Goal: Task Accomplishment & Management: Manage account settings

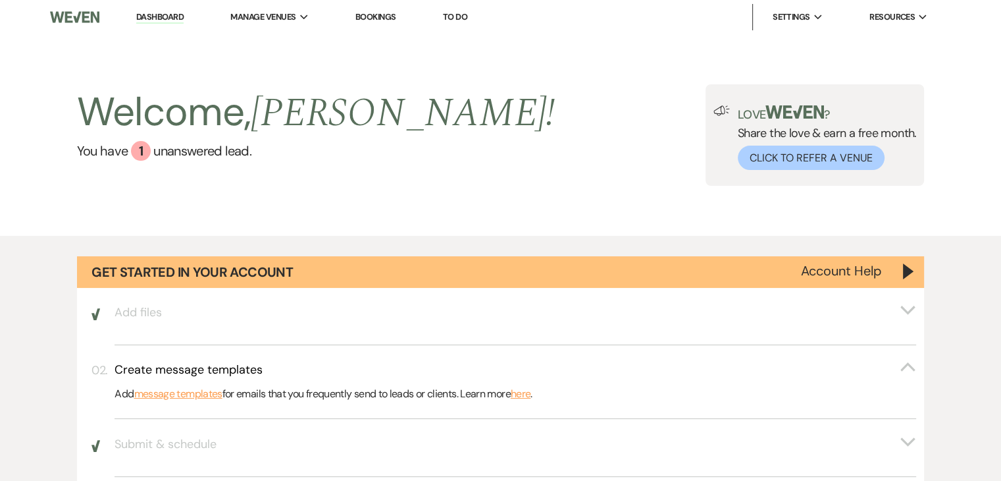
click at [0, 0] on li "[PERSON_NAME]'s Inn" at bounding box center [0, 0] width 0 height 0
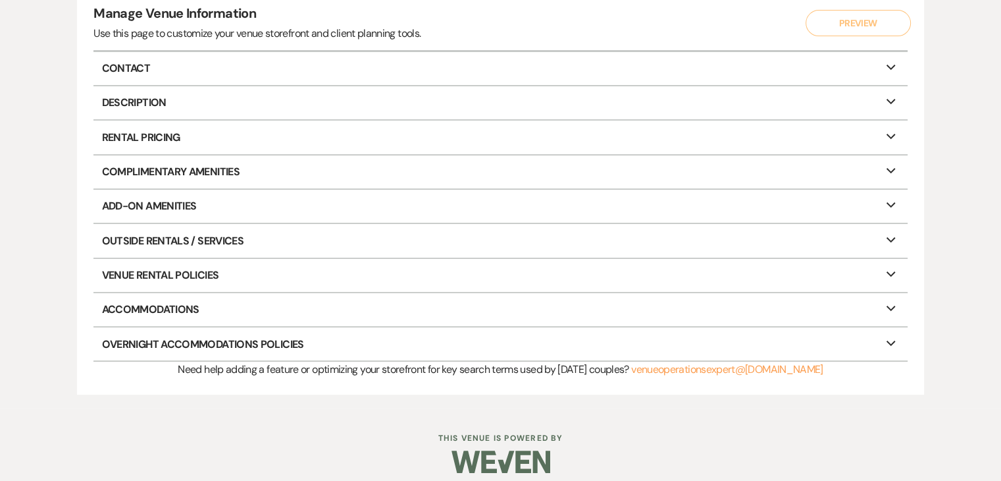
scroll to position [177, 0]
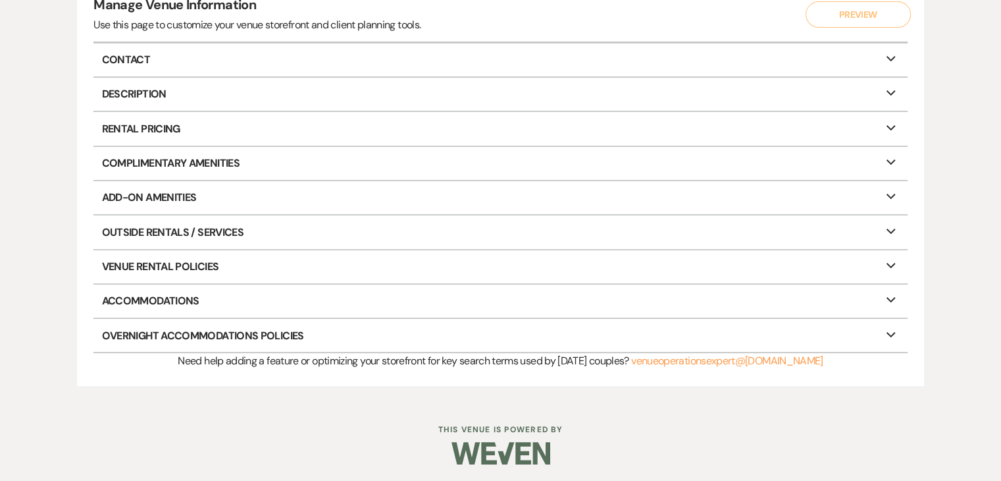
click at [134, 50] on p "Contact Expand" at bounding box center [500, 59] width 814 height 33
select select "30"
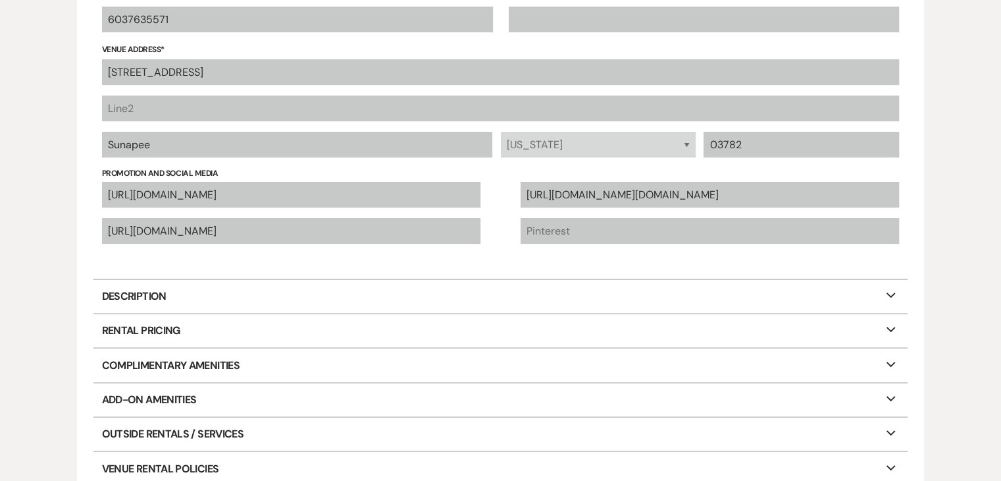
scroll to position [309, 0]
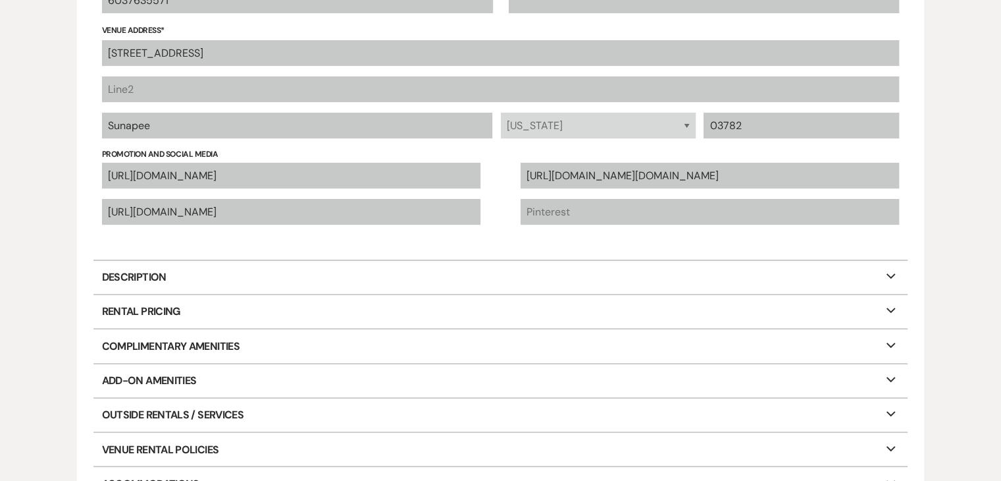
click at [147, 272] on p "Description Expand" at bounding box center [500, 277] width 814 height 33
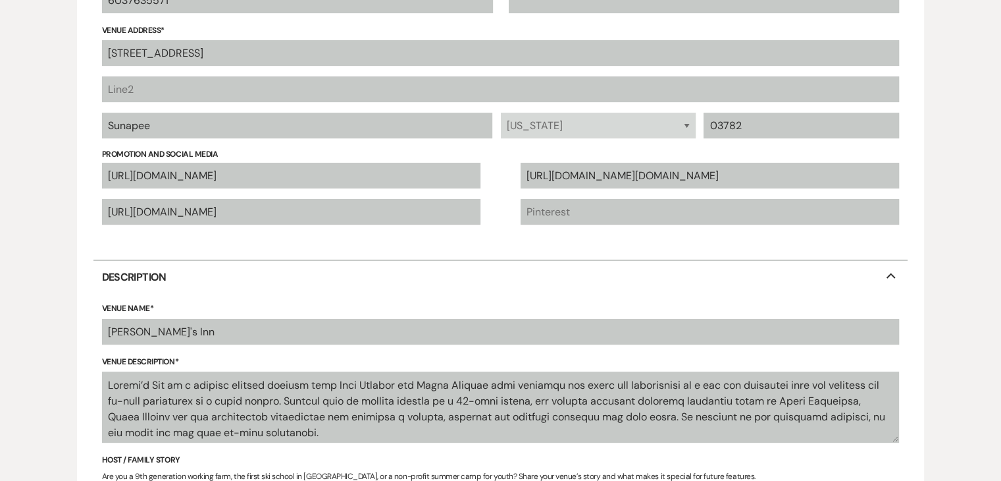
select select "25"
select select "22"
select select "6"
select select "3"
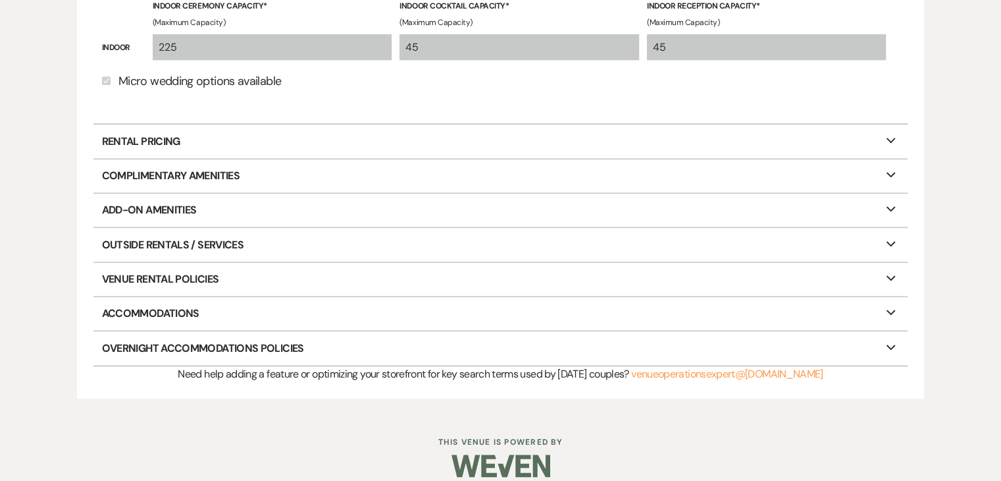
scroll to position [1080, 0]
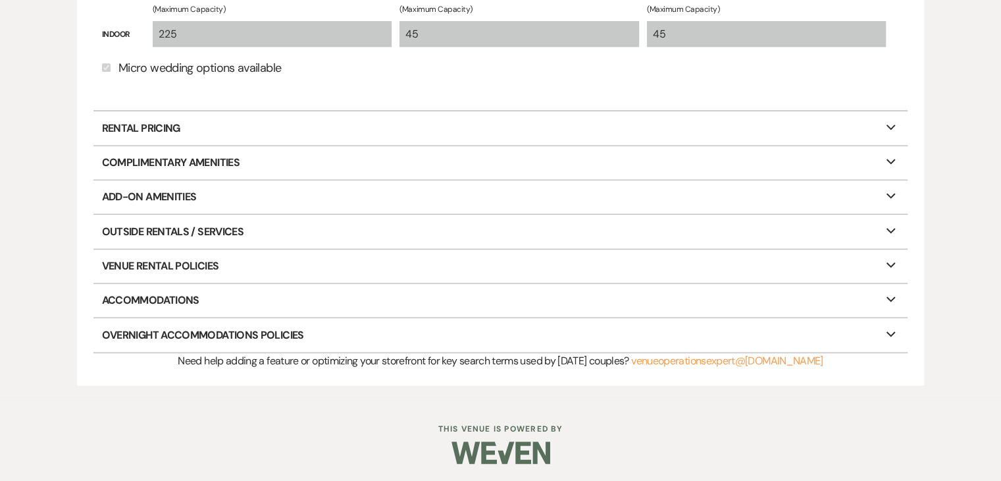
click at [177, 124] on p "Rental Pricing Expand" at bounding box center [500, 127] width 814 height 33
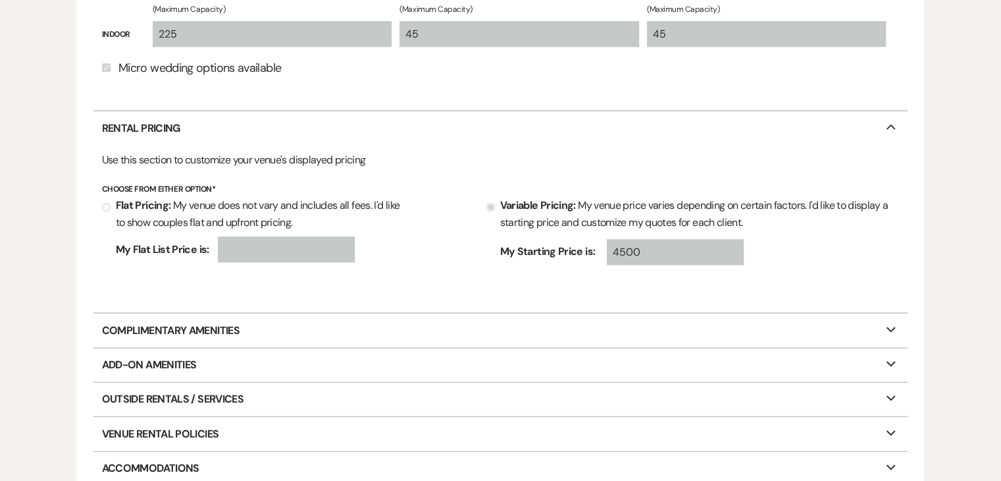
click at [180, 332] on p "Complimentary Amenities Expand" at bounding box center [500, 329] width 814 height 33
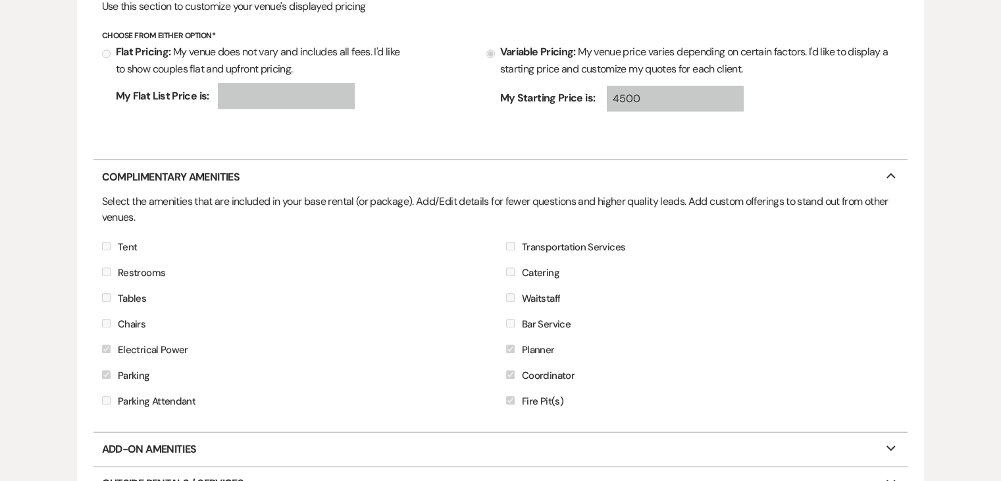
scroll to position [1343, 0]
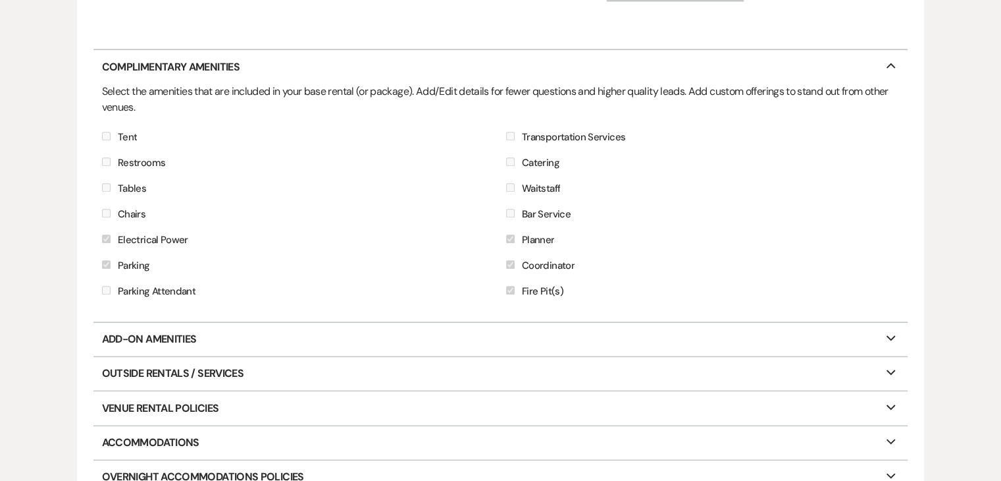
click at [180, 332] on p "Add-On Amenities Expand" at bounding box center [500, 339] width 814 height 33
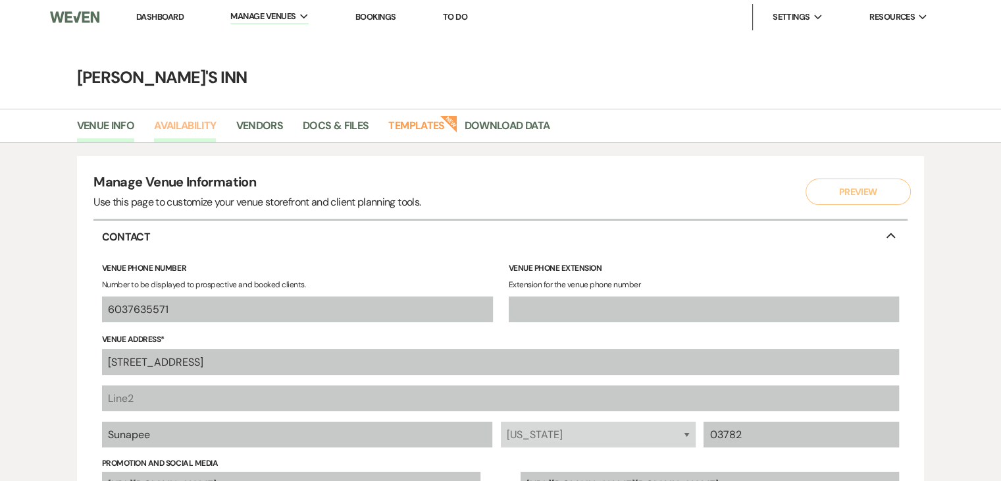
click at [192, 126] on link "Availability" at bounding box center [185, 129] width 62 height 25
select select "2"
select select "2026"
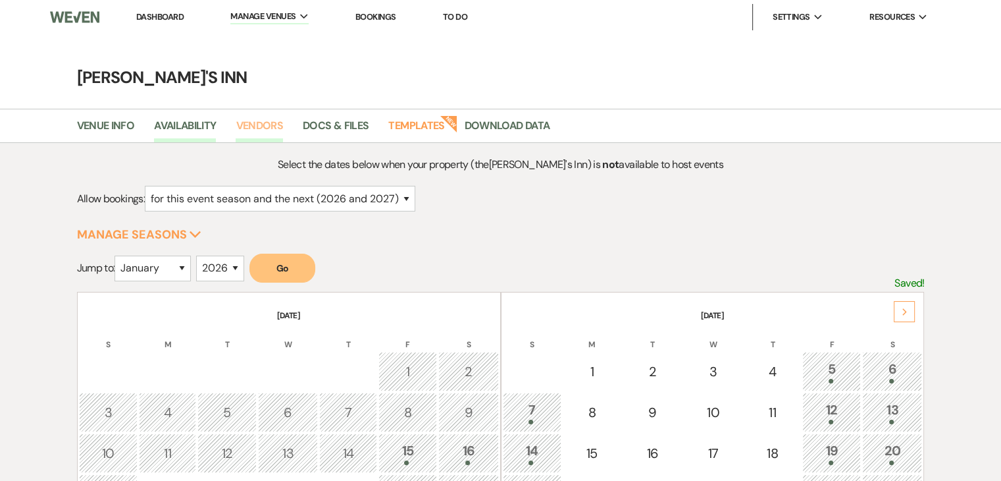
click at [274, 127] on link "Vendors" at bounding box center [259, 129] width 47 height 25
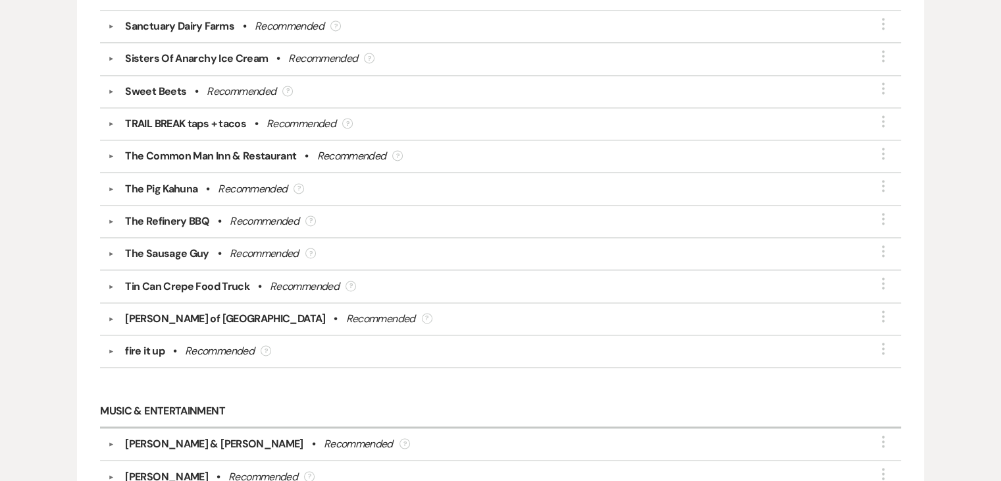
scroll to position [2172, 0]
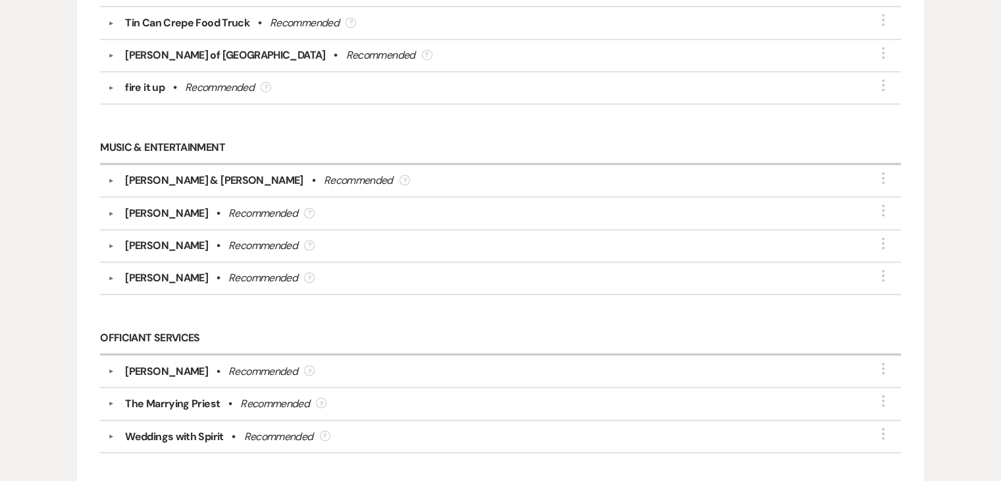
click at [194, 238] on div "[PERSON_NAME]" at bounding box center [166, 246] width 83 height 16
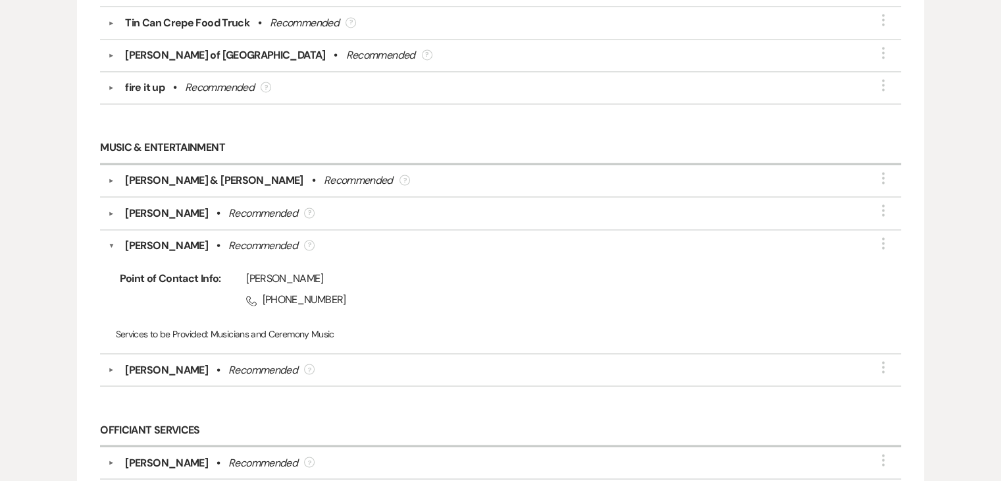
click at [174, 271] on span "Point of Contact Info:" at bounding box center [168, 292] width 105 height 42
click at [176, 238] on div "[PERSON_NAME]" at bounding box center [166, 246] width 83 height 16
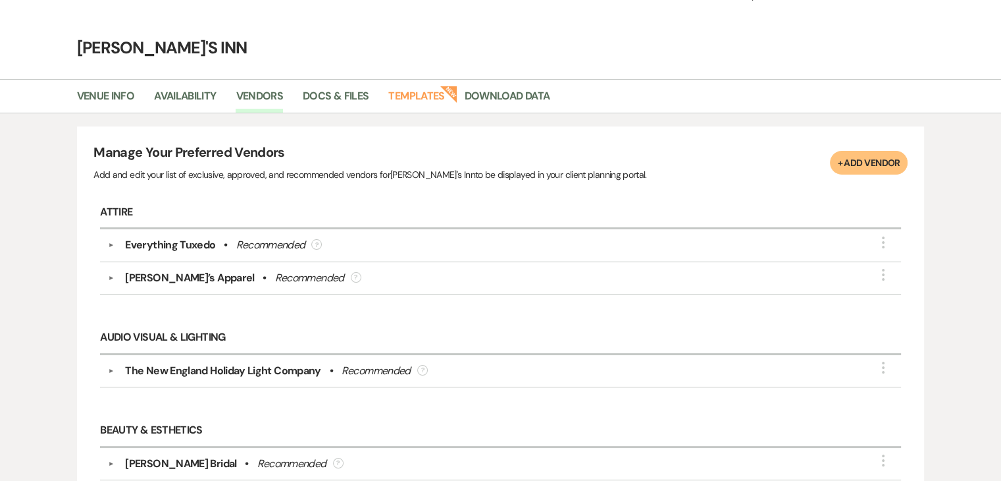
scroll to position [0, 0]
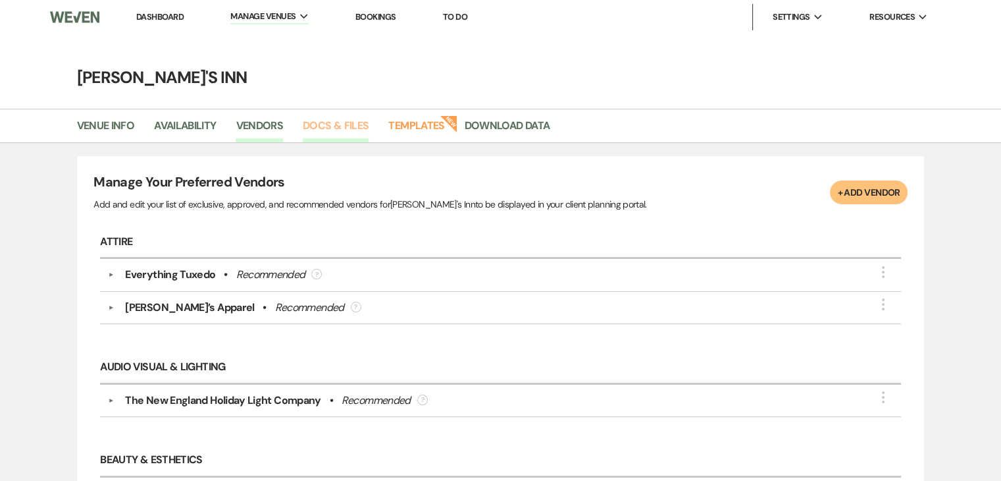
click at [341, 127] on link "Docs & Files" at bounding box center [336, 129] width 66 height 25
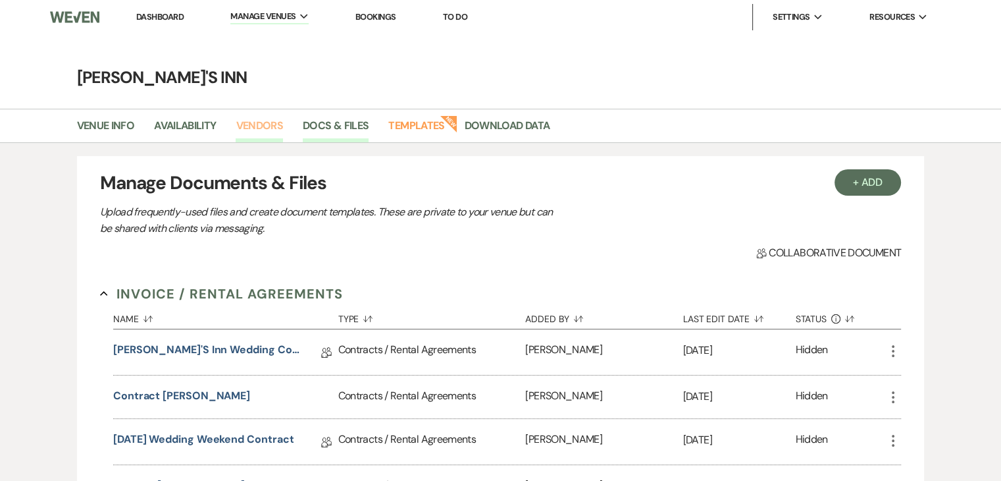
click at [267, 129] on link "Vendors" at bounding box center [259, 129] width 47 height 25
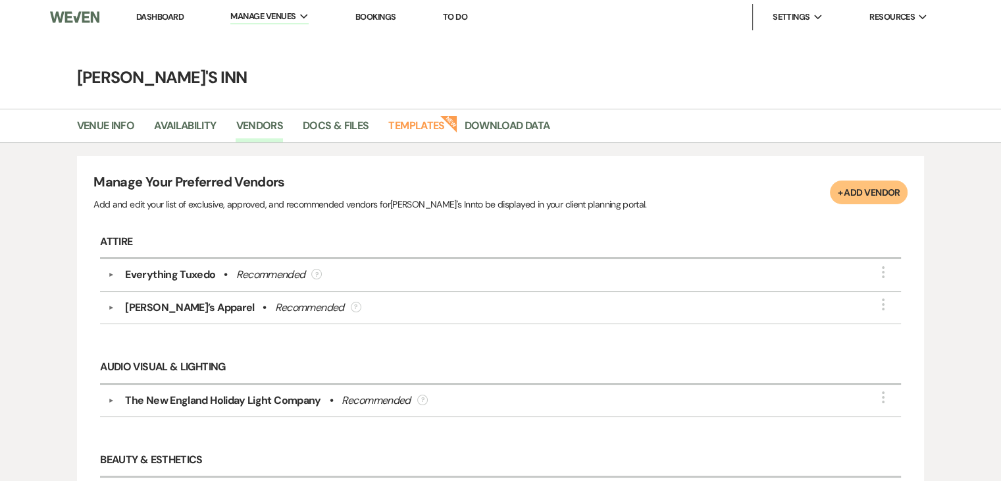
click at [125, 275] on div "Everything Tuxedo" at bounding box center [170, 275] width 90 height 16
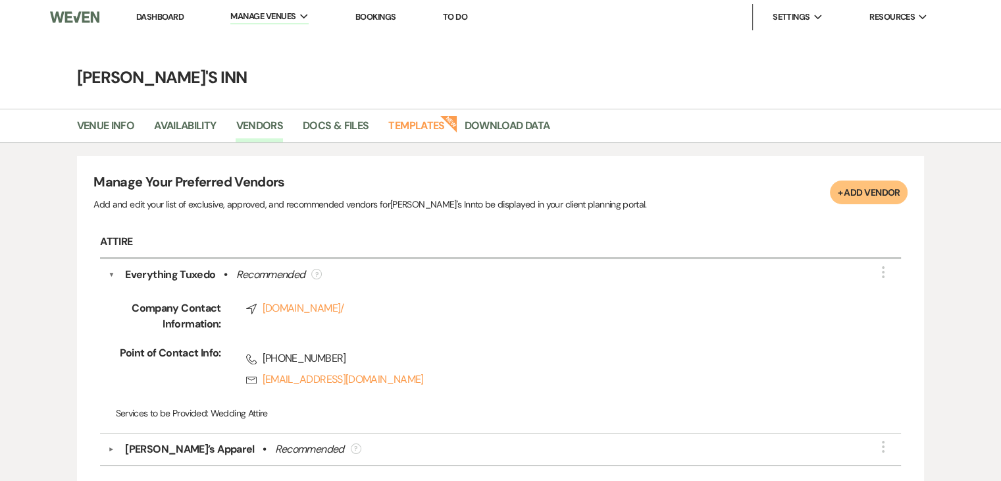
click at [125, 275] on div "Everything Tuxedo" at bounding box center [170, 275] width 90 height 16
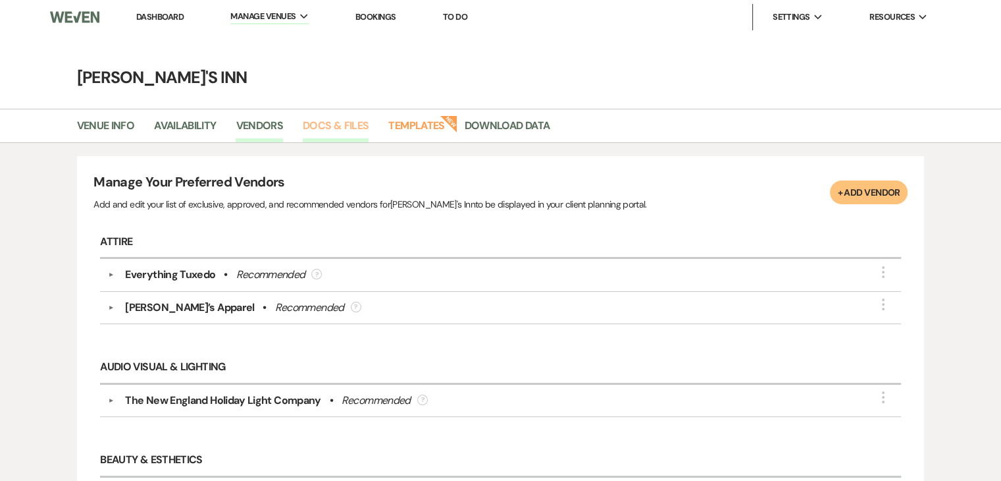
click at [324, 129] on link "Docs & Files" at bounding box center [336, 129] width 66 height 25
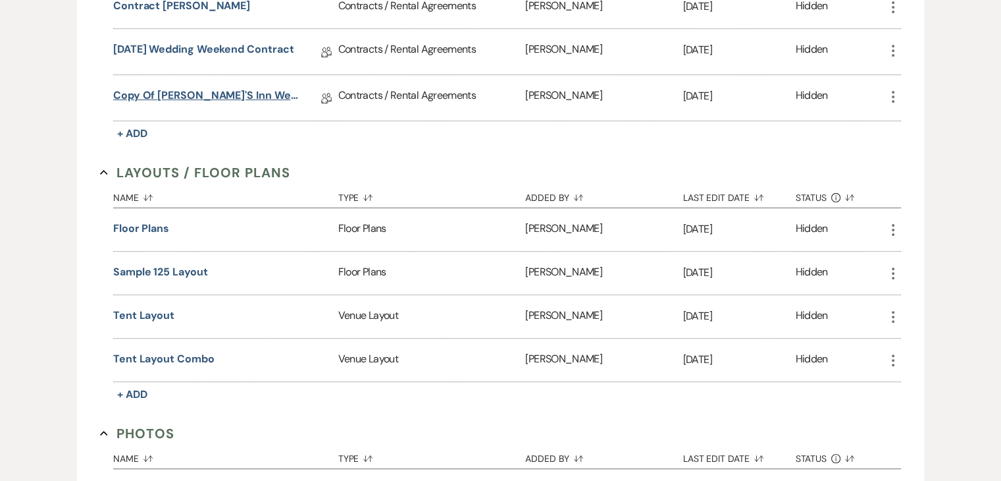
scroll to position [395, 0]
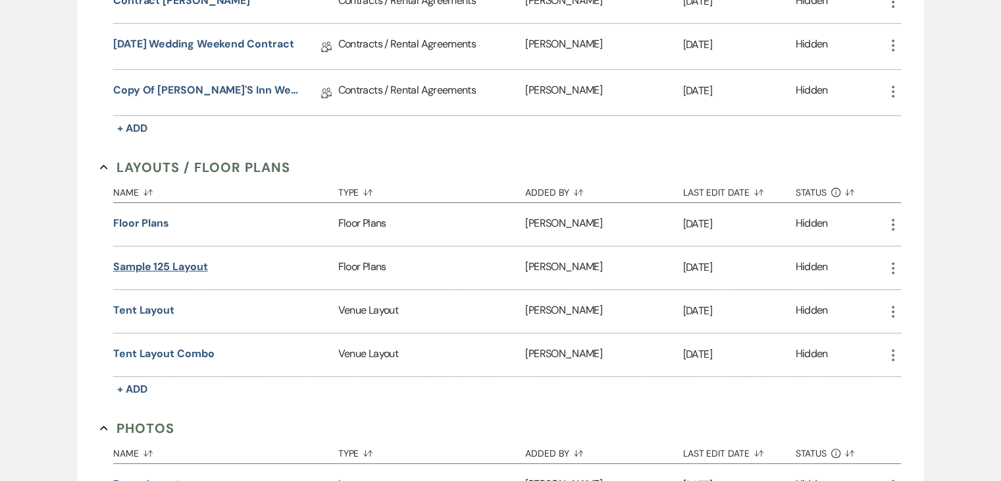
click at [179, 264] on button "Sample 125 Layout" at bounding box center [160, 267] width 95 height 16
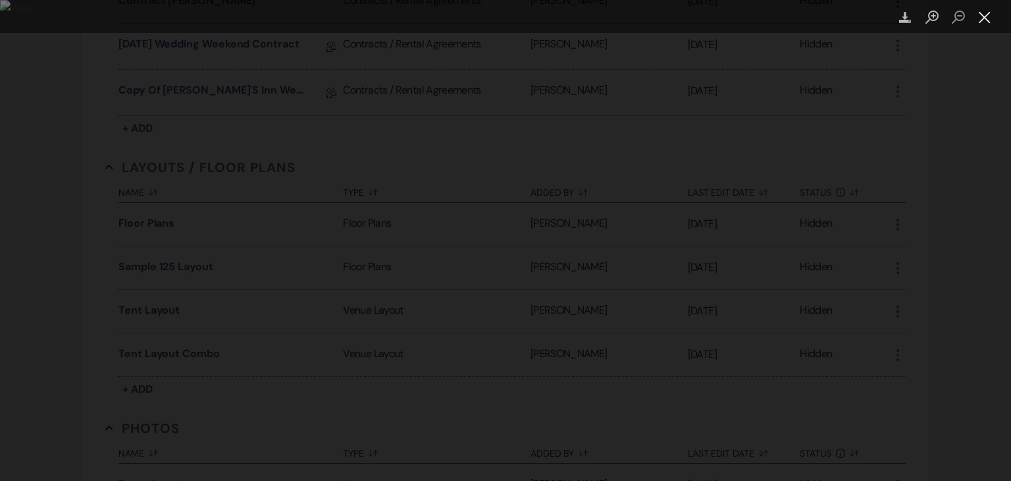
click at [982, 13] on button "Close lightbox" at bounding box center [985, 17] width 26 height 23
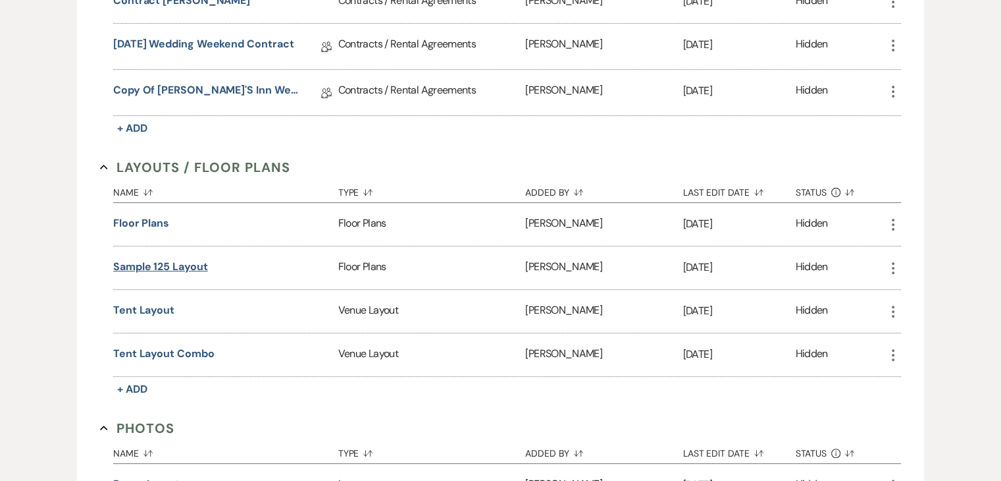
click at [147, 263] on button "Sample 125 Layout" at bounding box center [160, 267] width 95 height 16
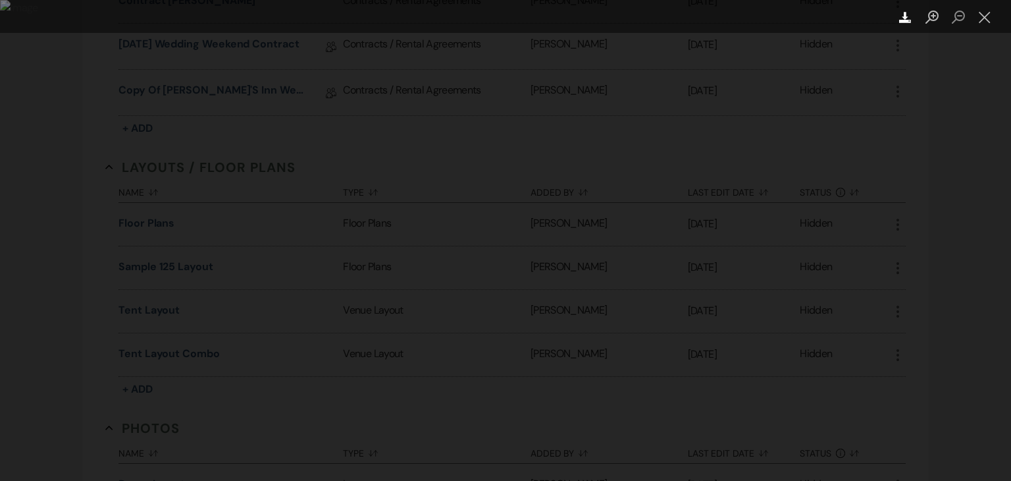
click at [908, 24] on link "Download" at bounding box center [906, 16] width 26 height 33
click at [980, 14] on button "Close lightbox" at bounding box center [985, 17] width 26 height 23
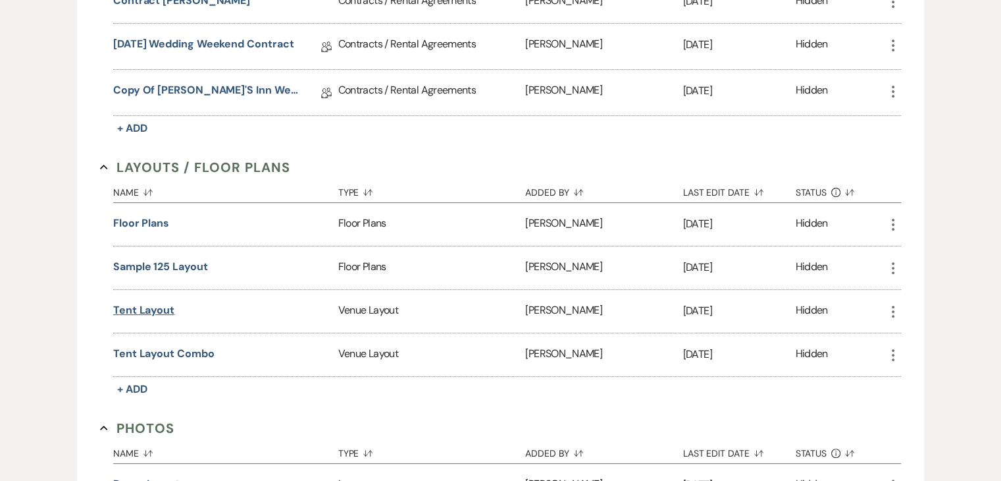
click at [147, 306] on button "Tent Layout" at bounding box center [143, 310] width 61 height 16
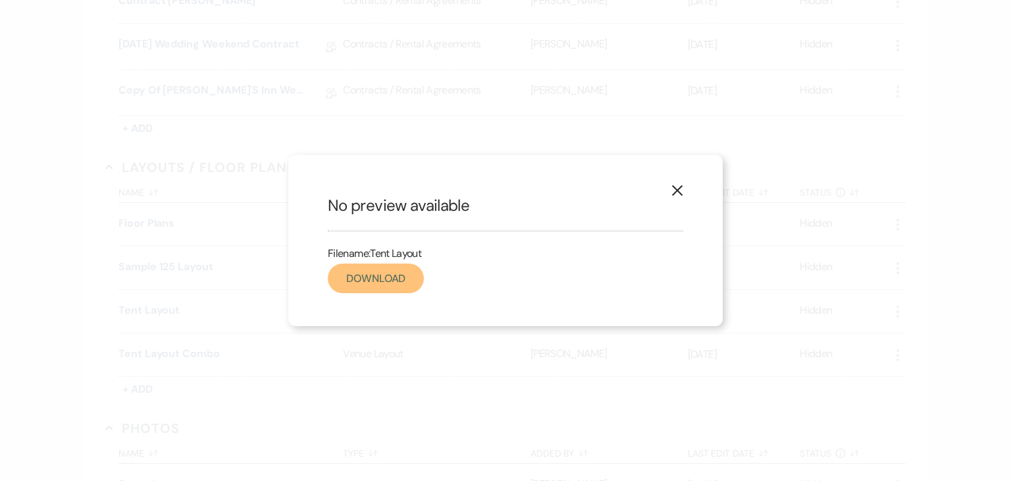
click at [396, 277] on link "Download" at bounding box center [376, 278] width 96 height 30
click at [267, 396] on div "X No preview available Filename: Tent Layout Download" at bounding box center [505, 240] width 1011 height 481
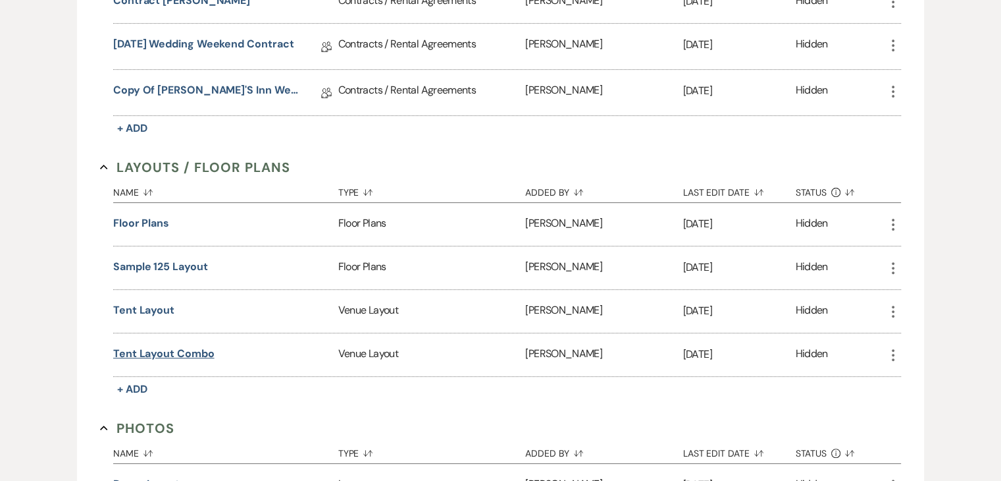
click at [178, 351] on button "Tent Layout Combo" at bounding box center [163, 354] width 101 height 16
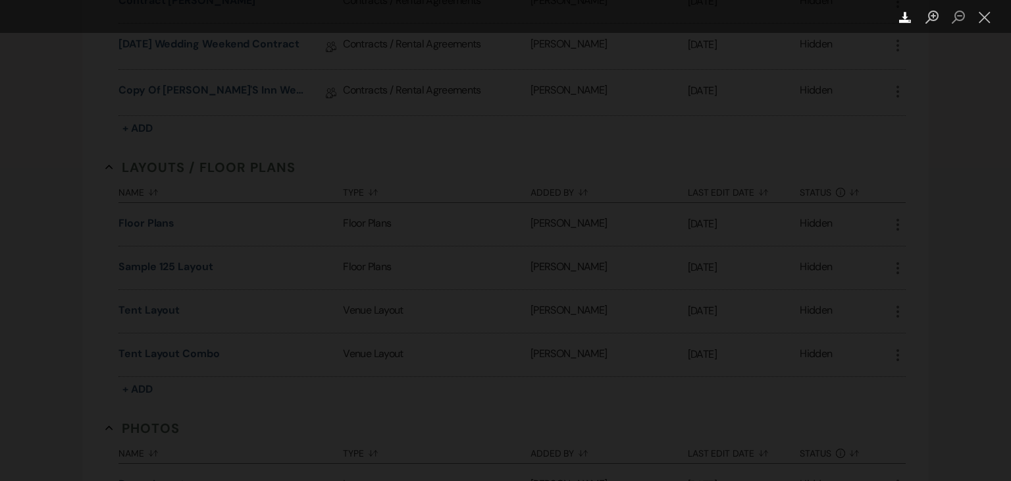
click at [905, 19] on icon "Download" at bounding box center [905, 17] width 13 height 13
click at [988, 16] on button "Close lightbox" at bounding box center [985, 17] width 26 height 23
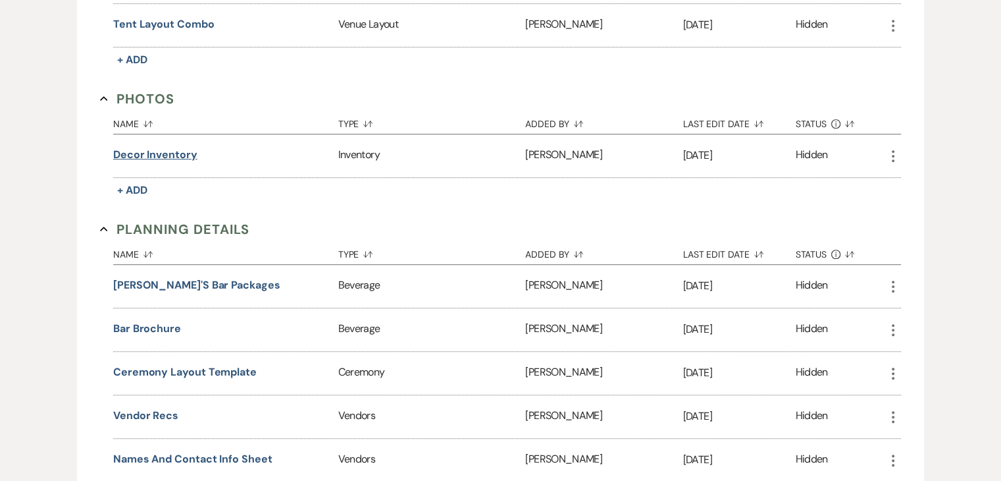
scroll to position [790, 0]
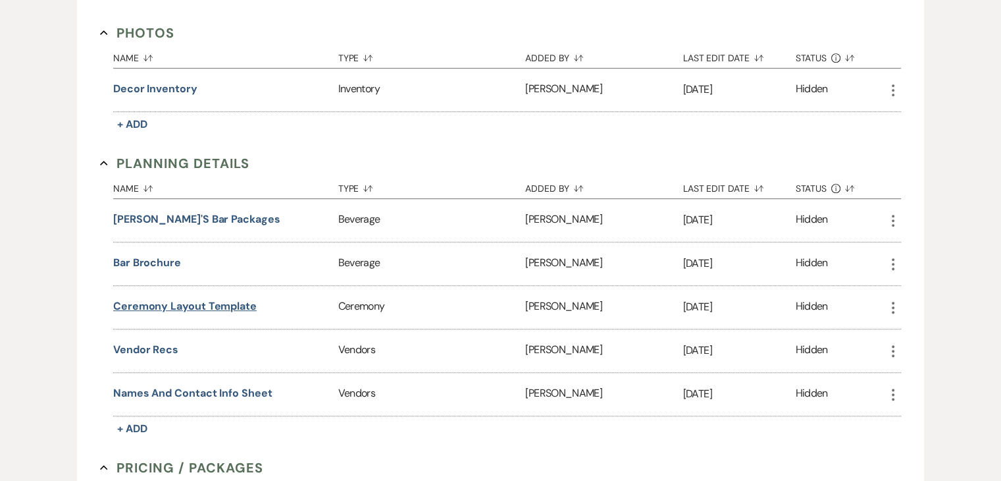
click at [176, 300] on button "Ceremony Layout Template" at bounding box center [185, 306] width 144 height 16
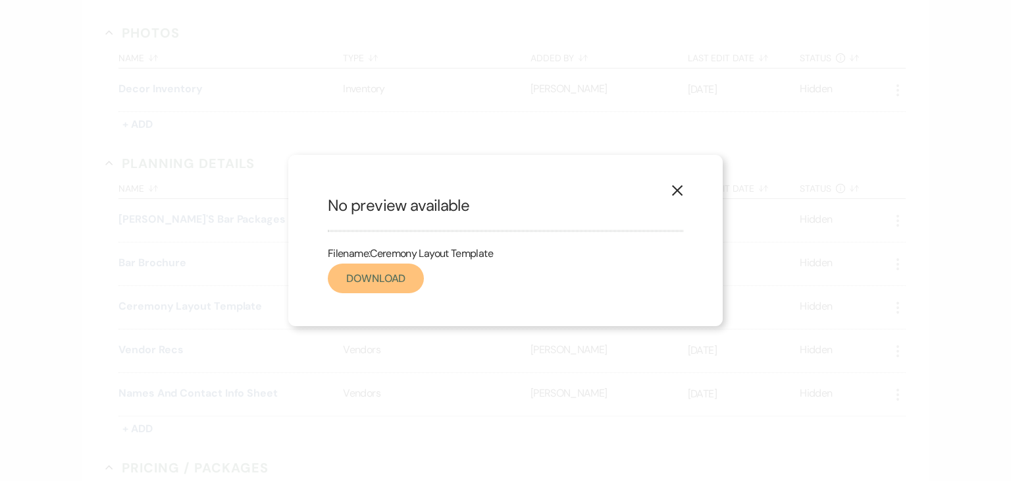
click at [348, 284] on link "Download" at bounding box center [376, 278] width 96 height 30
click at [676, 190] on use "button" at bounding box center [677, 190] width 11 height 11
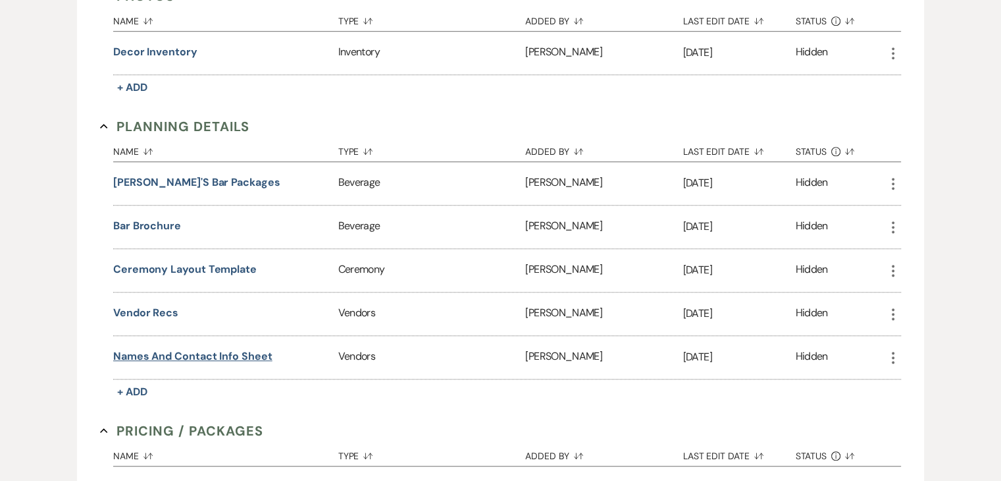
scroll to position [856, 0]
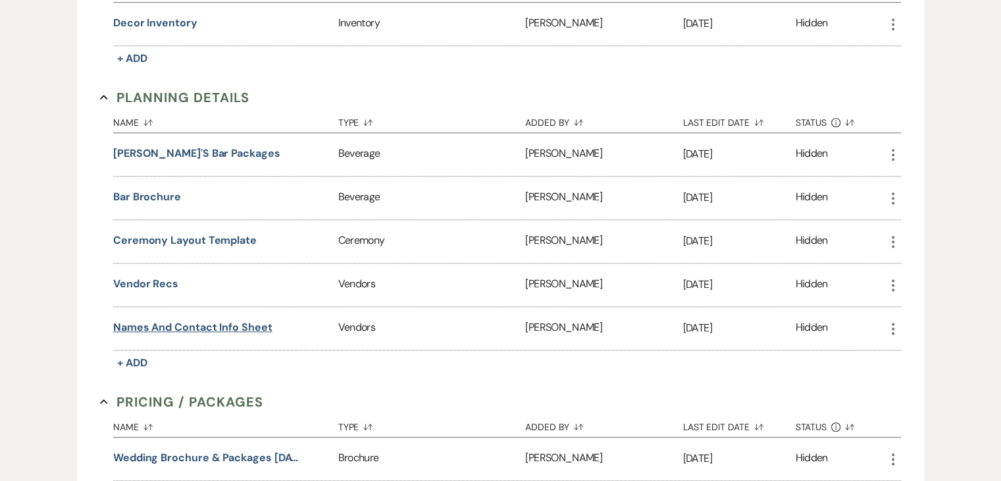
click at [239, 319] on button "Names and Contact Info Sheet" at bounding box center [192, 327] width 159 height 16
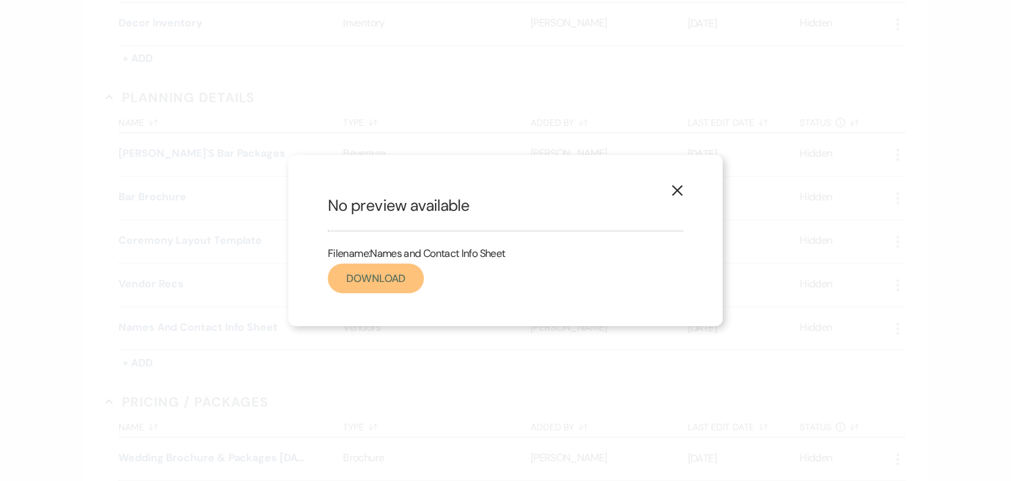
click at [384, 272] on link "Download" at bounding box center [376, 278] width 96 height 30
click at [352, 277] on link "Download" at bounding box center [376, 278] width 96 height 30
click at [675, 192] on use "button" at bounding box center [677, 190] width 11 height 11
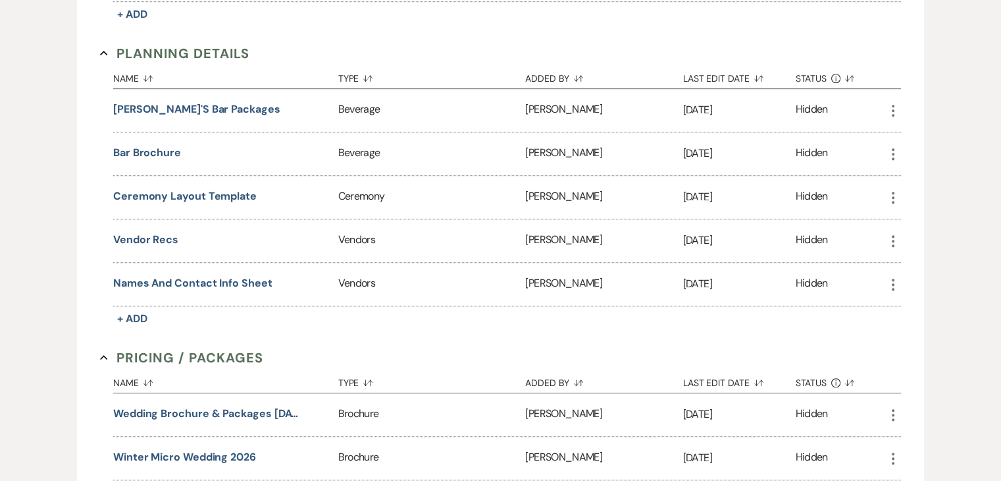
scroll to position [987, 0]
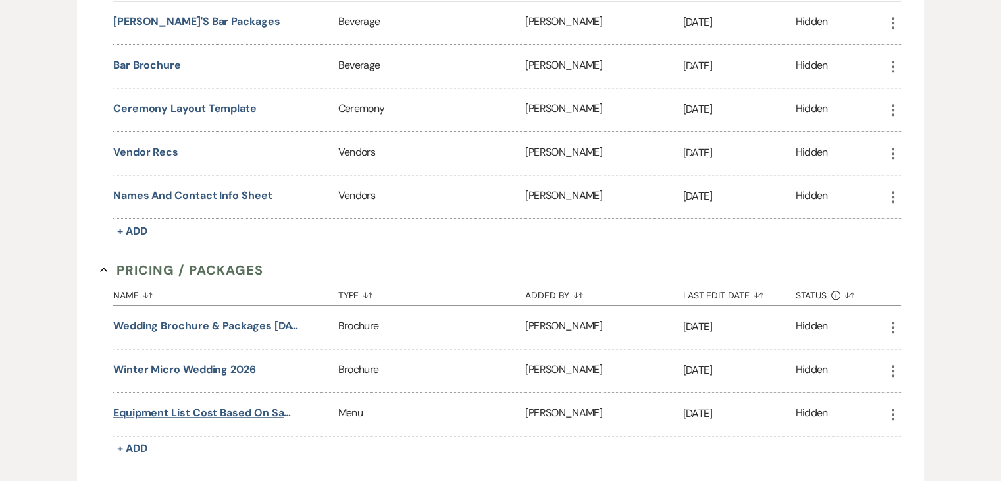
click at [250, 409] on button "Equipment List Cost Based on Sample of 150 Guests" at bounding box center [207, 413] width 188 height 16
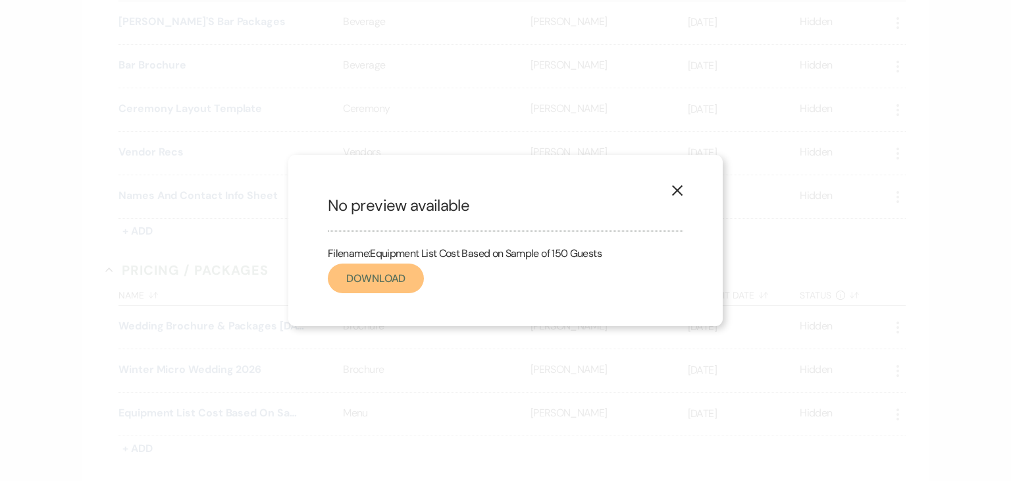
click at [395, 289] on link "Download" at bounding box center [376, 278] width 96 height 30
click at [681, 189] on icon "X" at bounding box center [677, 190] width 12 height 12
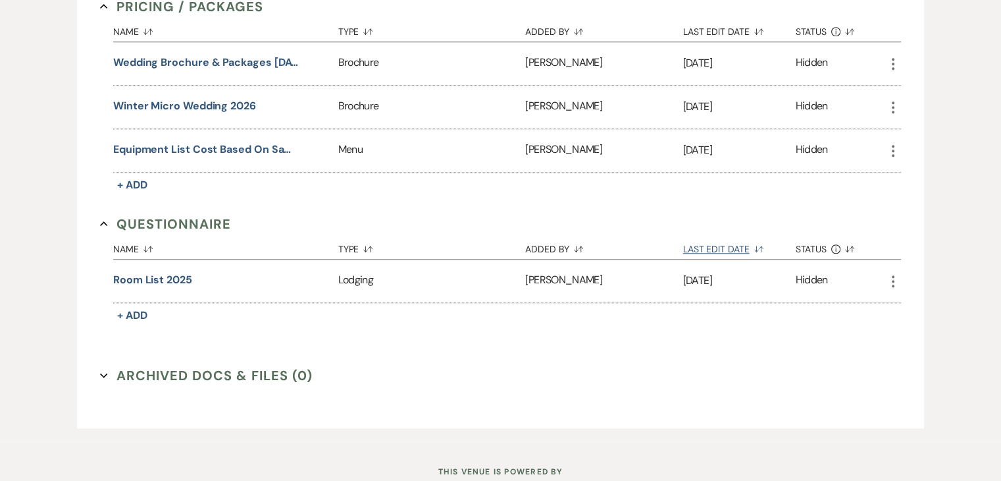
scroll to position [1286, 0]
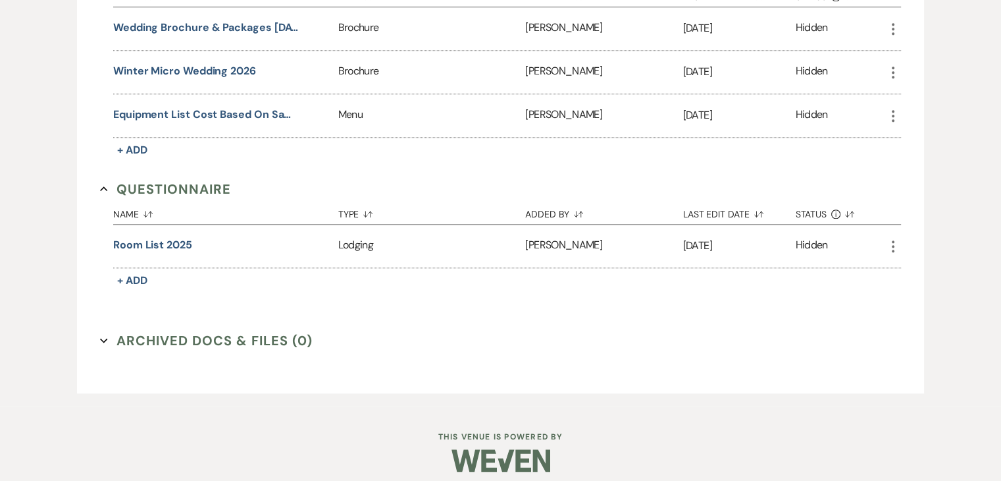
click at [261, 330] on button "Archived Docs & Files (0) Expand" at bounding box center [206, 340] width 213 height 20
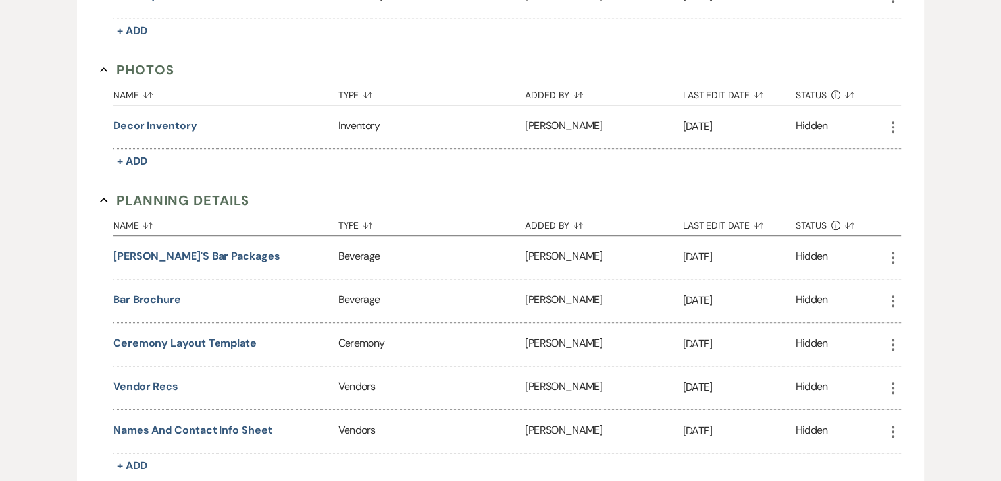
scroll to position [0, 0]
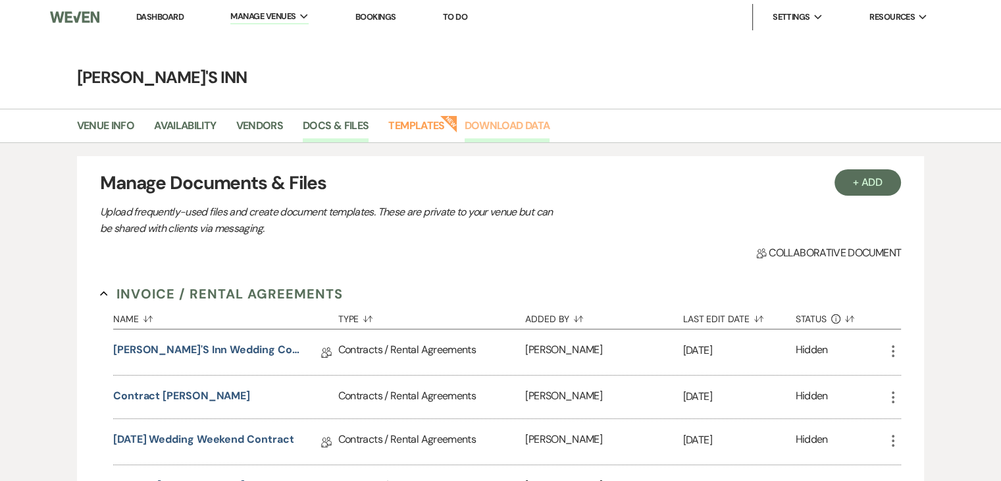
click at [515, 130] on link "Download Data" at bounding box center [508, 129] width 86 height 25
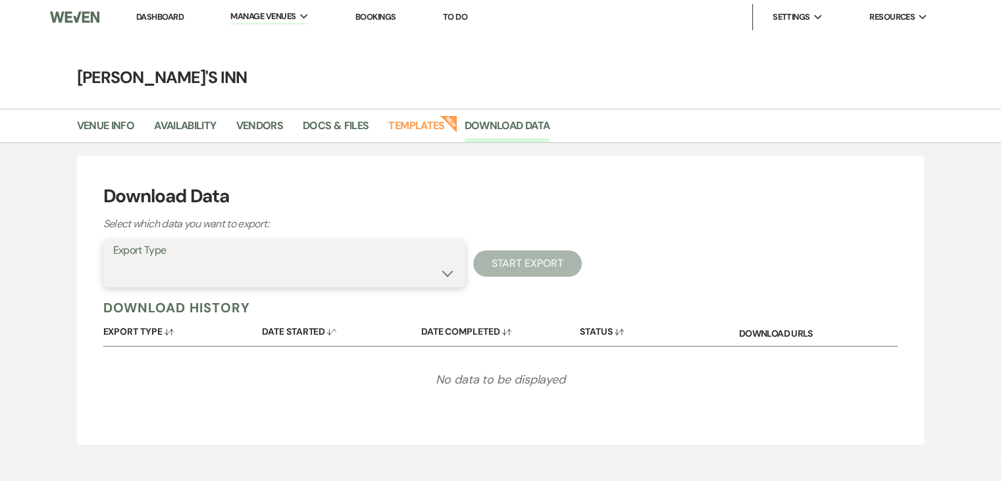
click at [195, 263] on select "Availability Calendar Information Category Templates Contacts Information Event…" at bounding box center [284, 273] width 342 height 26
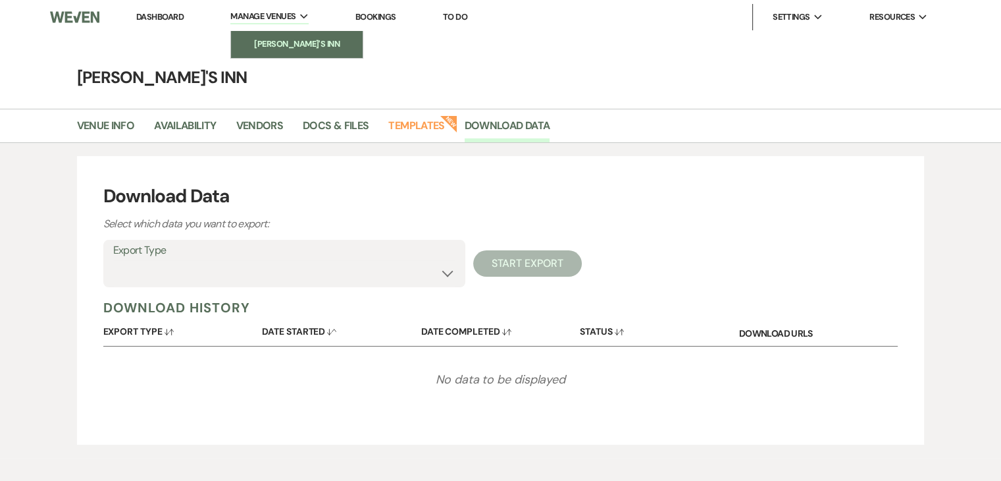
click at [291, 45] on li "[PERSON_NAME]'s Inn" at bounding box center [297, 44] width 118 height 13
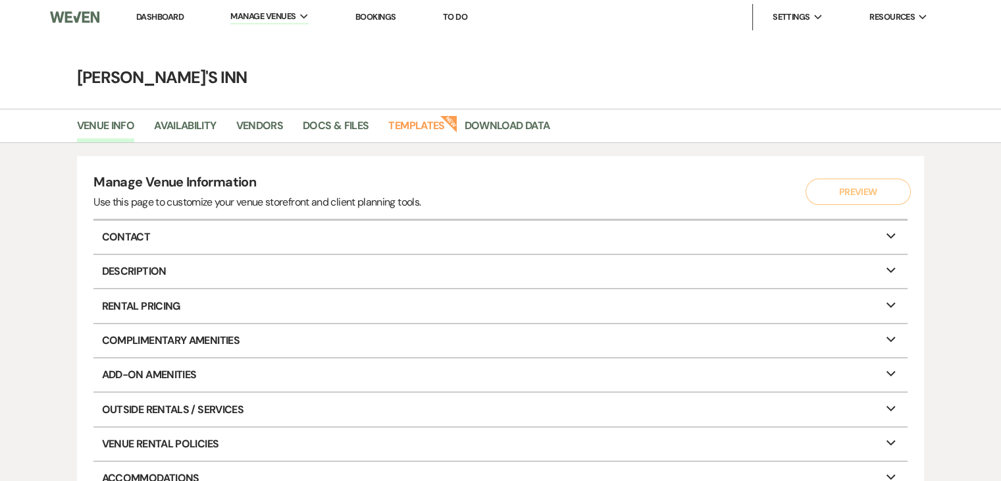
click at [174, 17] on link "Dashboard" at bounding box center [159, 16] width 47 height 11
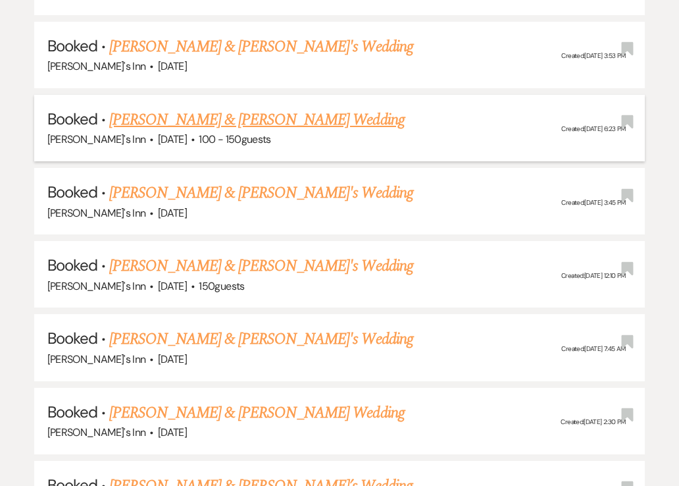
scroll to position [2699, 0]
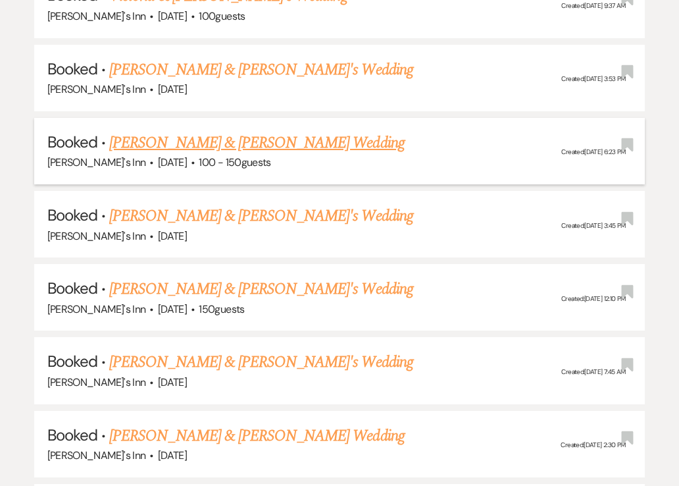
click at [184, 131] on link "[PERSON_NAME] & [PERSON_NAME] Wedding" at bounding box center [256, 143] width 295 height 24
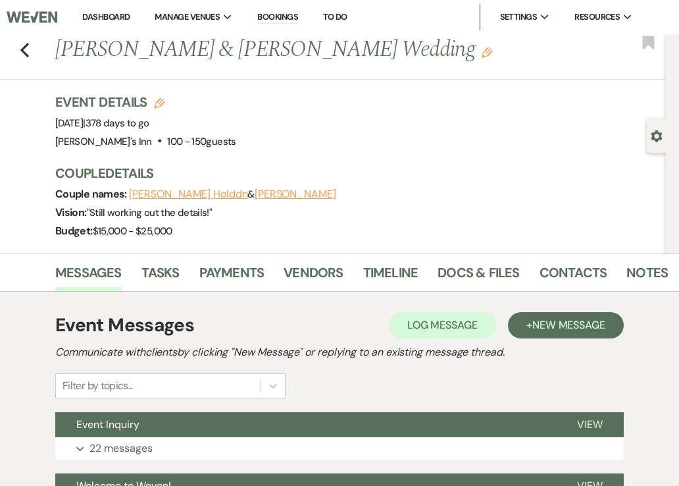
click at [255, 193] on button "[PERSON_NAME]" at bounding box center [296, 194] width 82 height 11
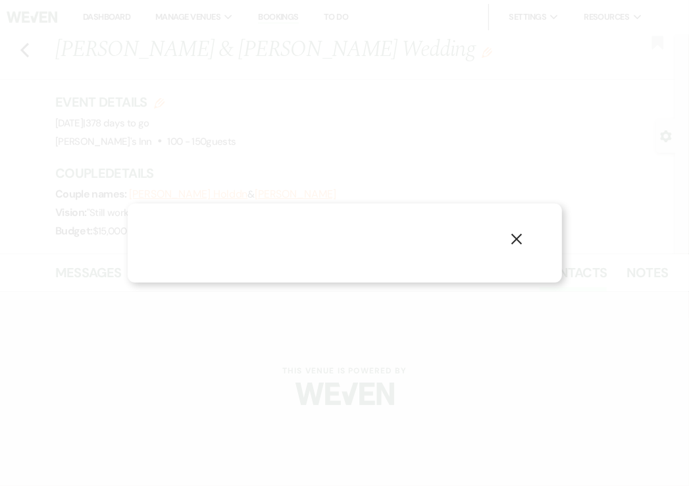
select select "email"
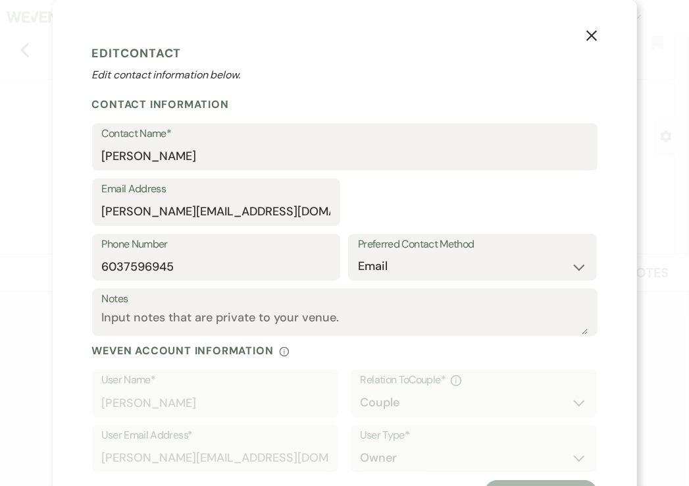
select select "1"
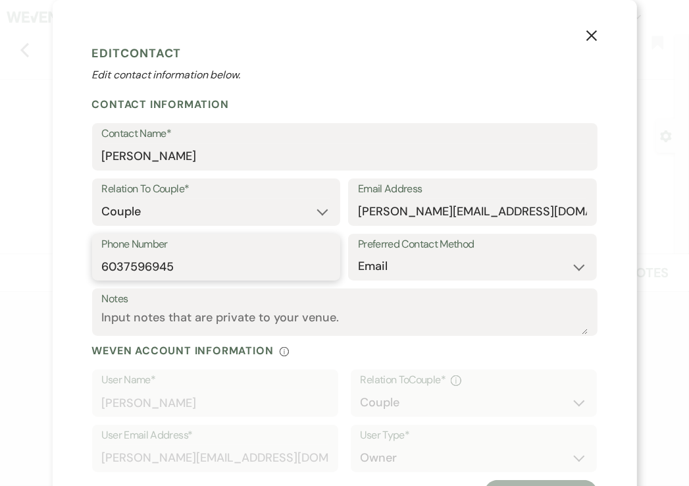
drag, startPoint x: 196, startPoint y: 267, endPoint x: 83, endPoint y: 269, distance: 113.2
click at [83, 269] on div "X Edit Contact Edit contact information below. Contact Information Contact Name…" at bounding box center [345, 273] width 585 height 546
click at [286, 109] on h2 "Contact Information" at bounding box center [345, 104] width 506 height 14
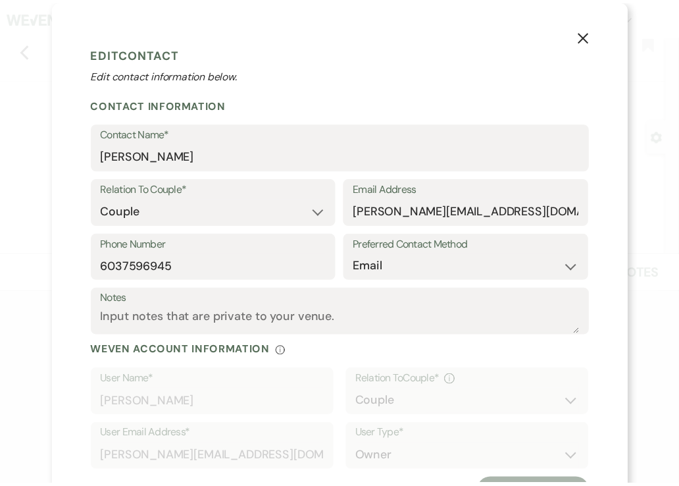
scroll to position [2699, 0]
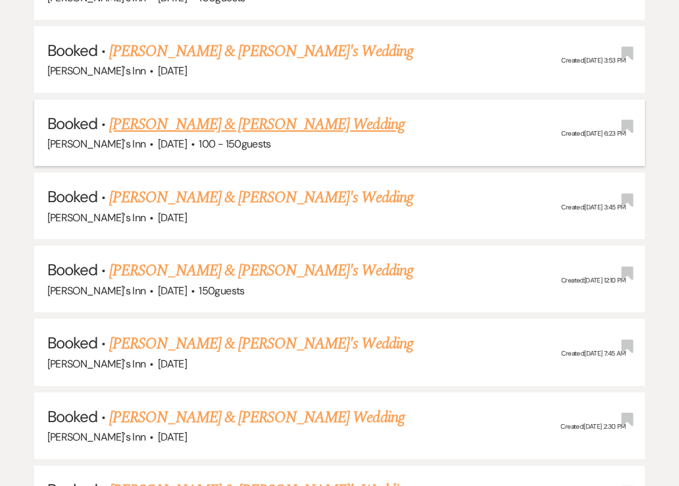
click at [163, 113] on link "[PERSON_NAME] & [PERSON_NAME] Wedding" at bounding box center [256, 125] width 295 height 24
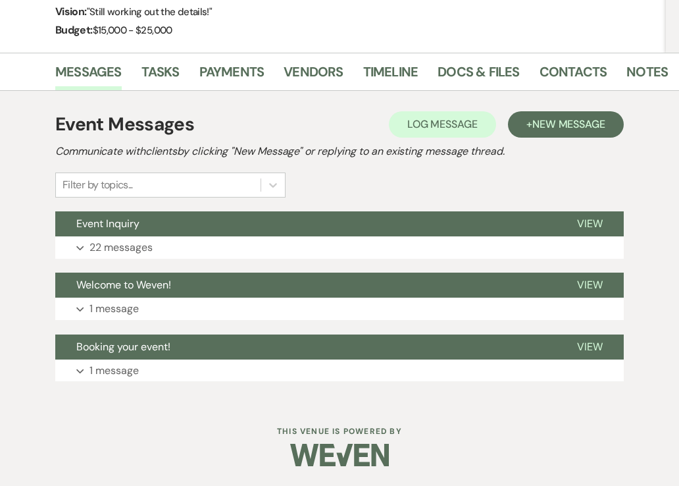
scroll to position [200, 0]
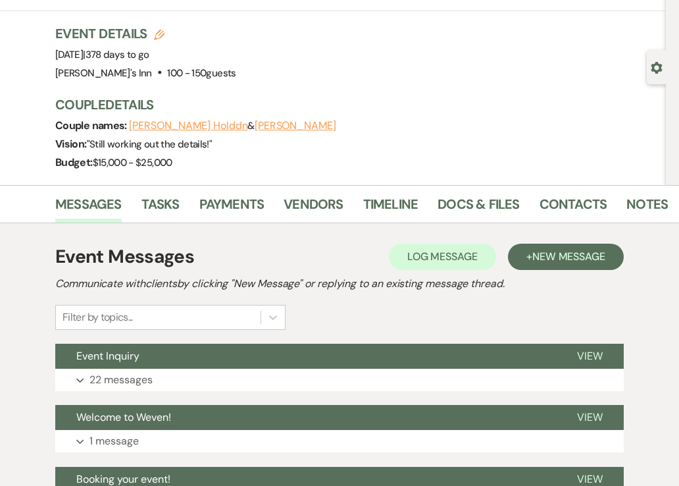
click at [155, 129] on div "Couple Details Couple names: [PERSON_NAME] & [PERSON_NAME] Vision: " Still work…" at bounding box center [354, 133] width 598 height 76
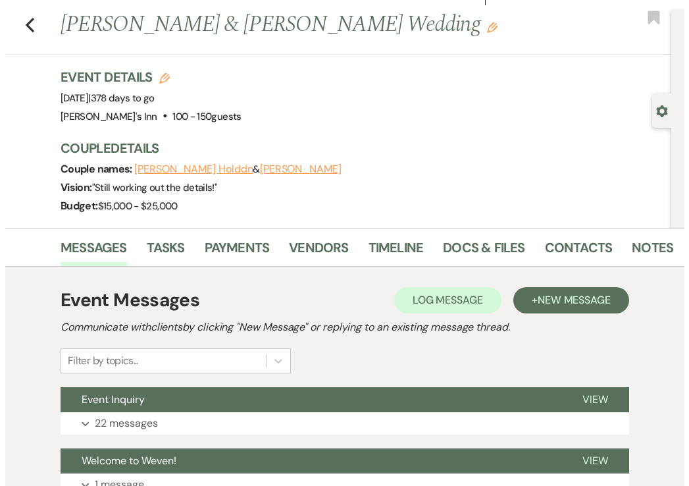
scroll to position [3, 0]
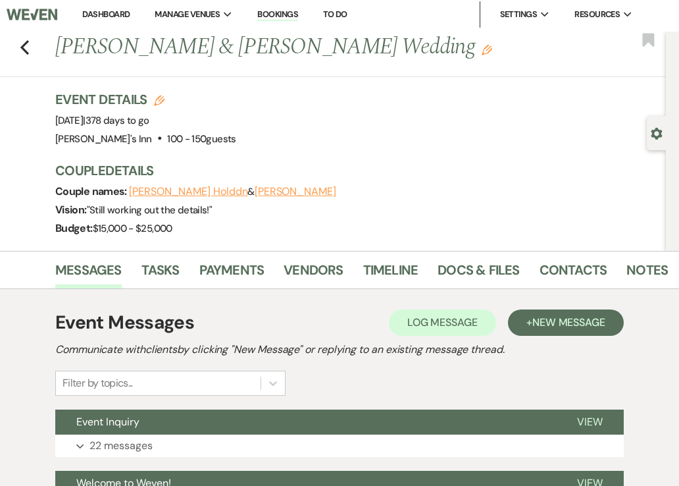
click at [163, 192] on button "[PERSON_NAME] Holddn" at bounding box center [188, 191] width 118 height 11
select select "1"
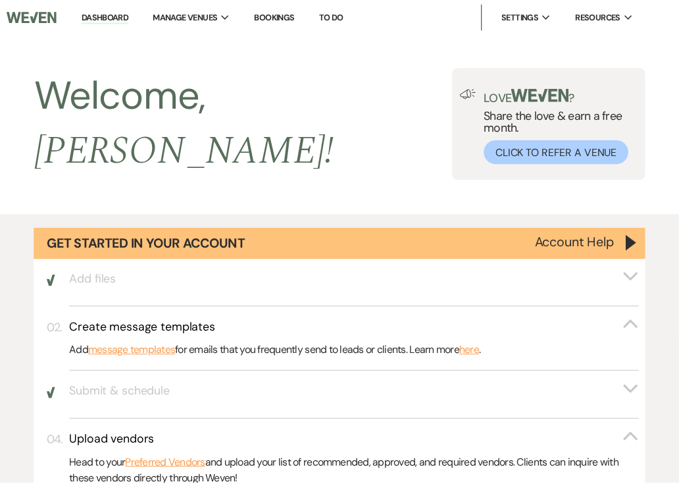
scroll to position [2699, 0]
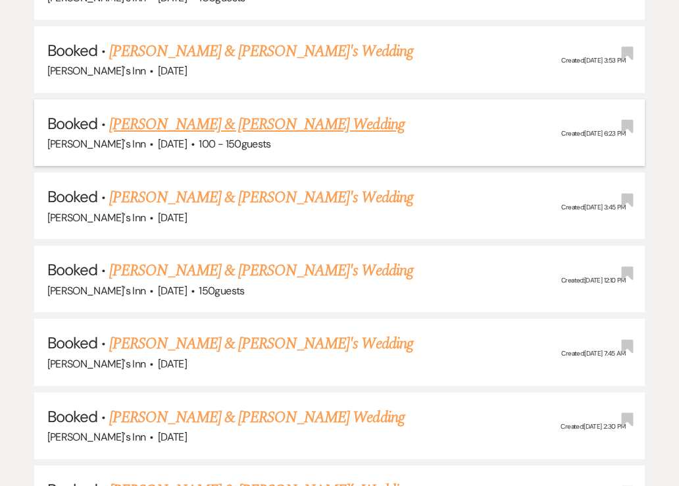
click at [167, 113] on link "[PERSON_NAME] & [PERSON_NAME] Wedding" at bounding box center [256, 125] width 295 height 24
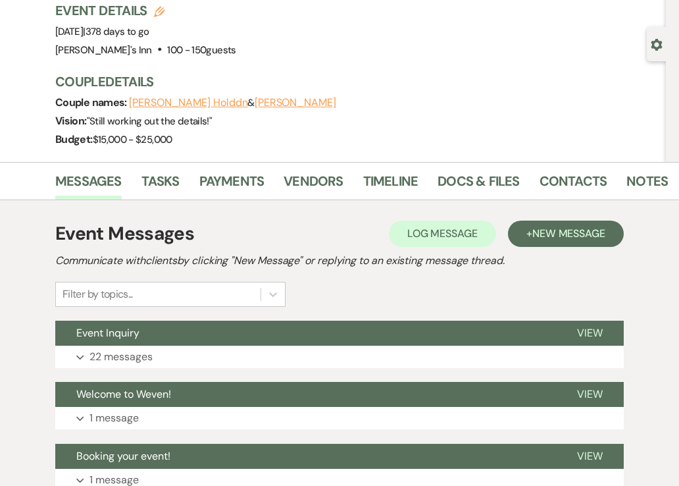
scroll to position [68, 0]
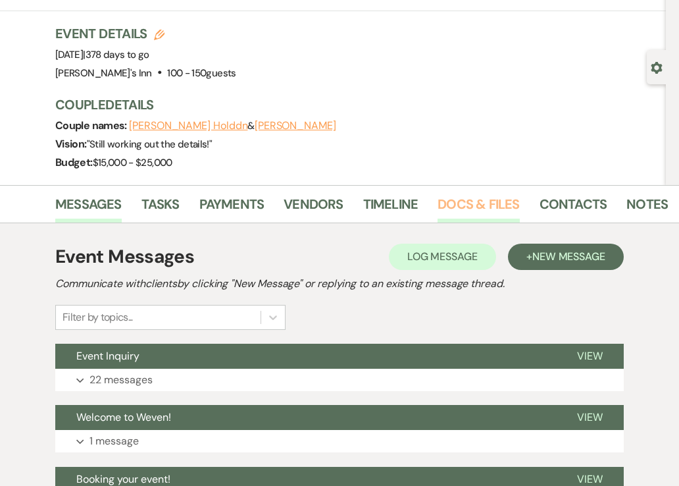
click at [461, 200] on link "Docs & Files" at bounding box center [479, 208] width 82 height 29
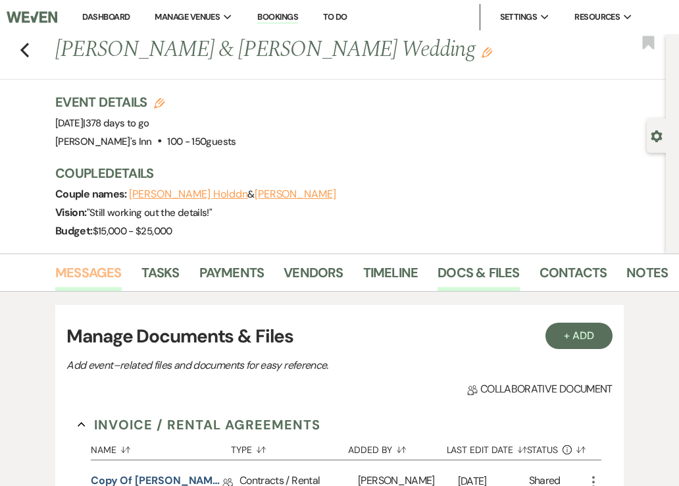
click at [85, 267] on link "Messages" at bounding box center [88, 276] width 66 height 29
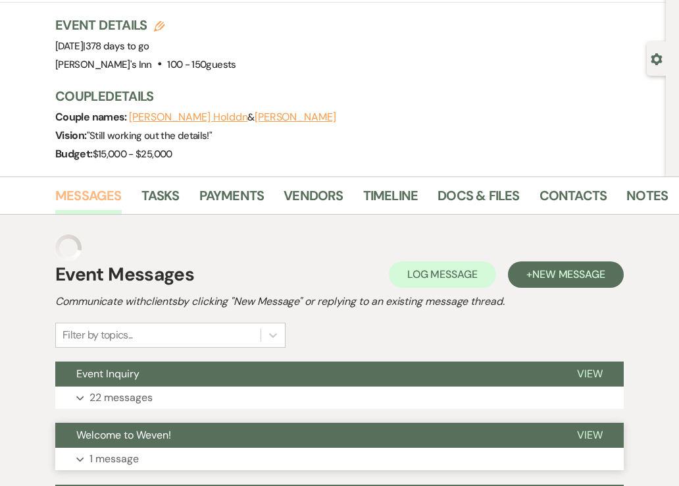
scroll to position [200, 0]
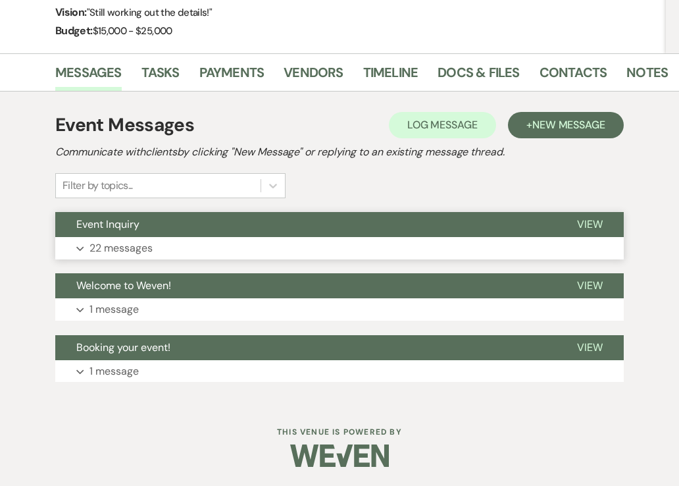
click at [142, 242] on p "22 messages" at bounding box center [121, 248] width 63 height 17
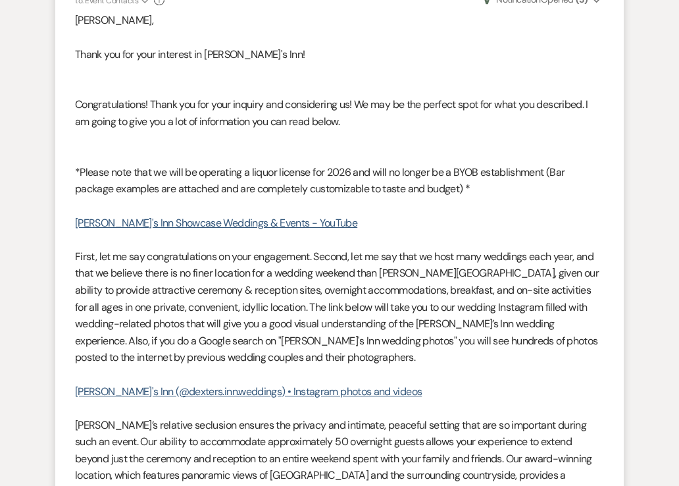
scroll to position [681, 0]
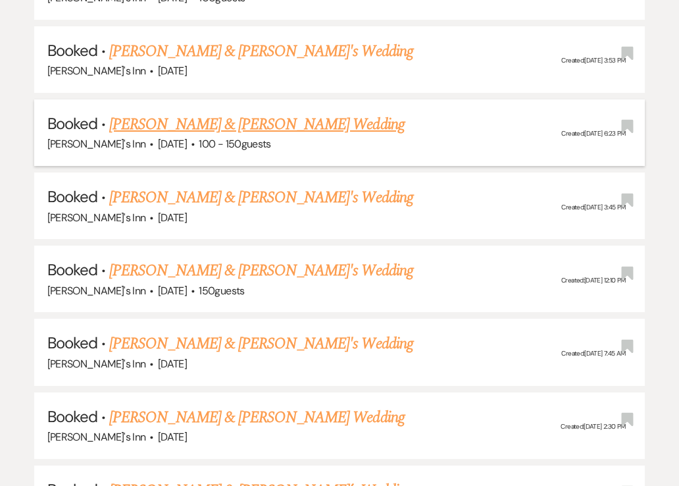
scroll to position [2633, 0]
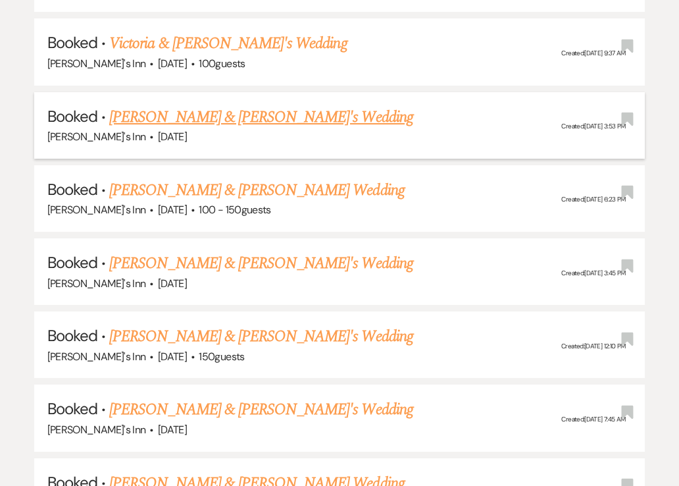
click at [161, 105] on link "[PERSON_NAME] & [PERSON_NAME]'s Wedding" at bounding box center [261, 117] width 304 height 24
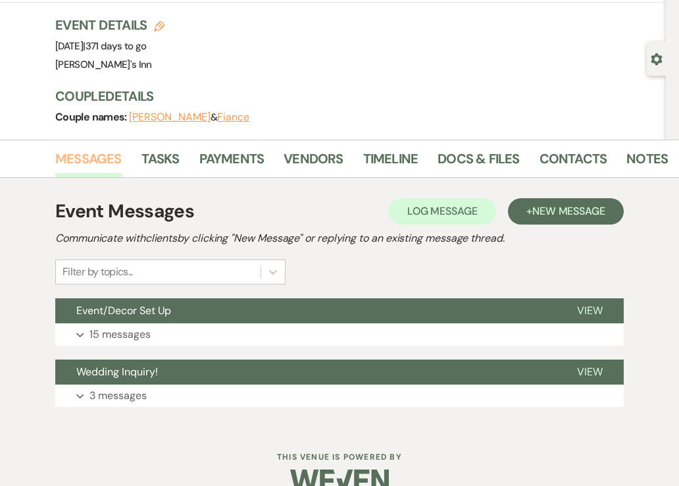
scroll to position [102, 0]
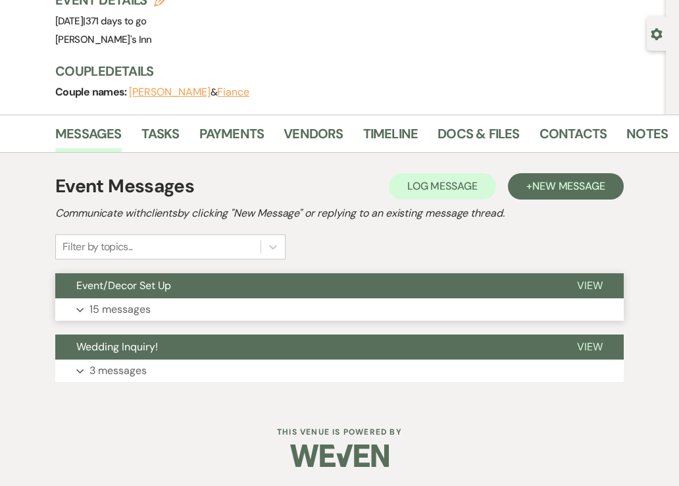
click at [135, 314] on p "15 messages" at bounding box center [120, 309] width 61 height 17
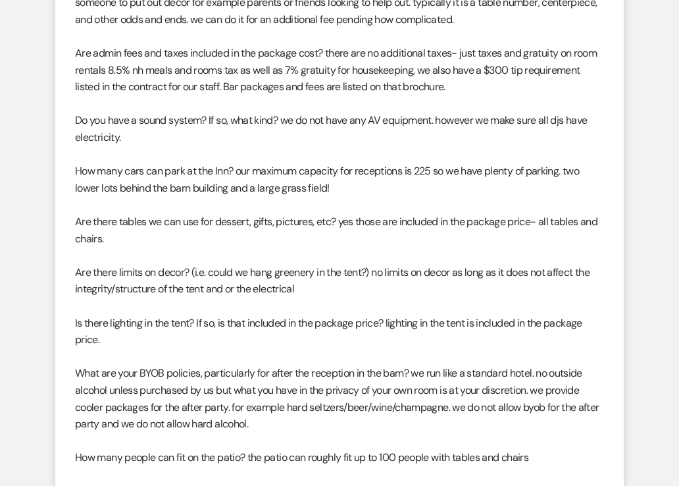
scroll to position [1287, 0]
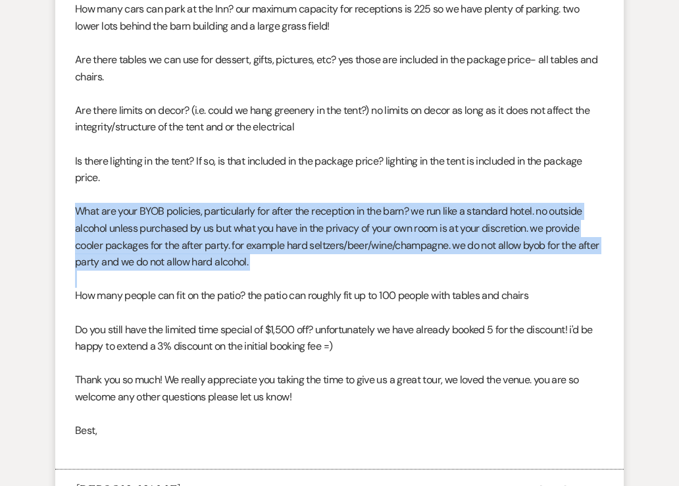
drag, startPoint x: 356, startPoint y: 275, endPoint x: 78, endPoint y: 209, distance: 286.0
click at [78, 209] on div "please see some answers to your questions below! How long are, if at all, are w…" at bounding box center [339, 77] width 529 height 758
click at [345, 261] on p "What are your BYOB policies, particularly for after the reception in the barn? …" at bounding box center [339, 236] width 529 height 67
drag, startPoint x: 345, startPoint y: 261, endPoint x: 74, endPoint y: 205, distance: 277.1
click at [74, 205] on li "[PERSON_NAME] to: Event Contacts Expand Info [DATE] 6:48 AM Weven Check Notific…" at bounding box center [339, 59] width 569 height 819
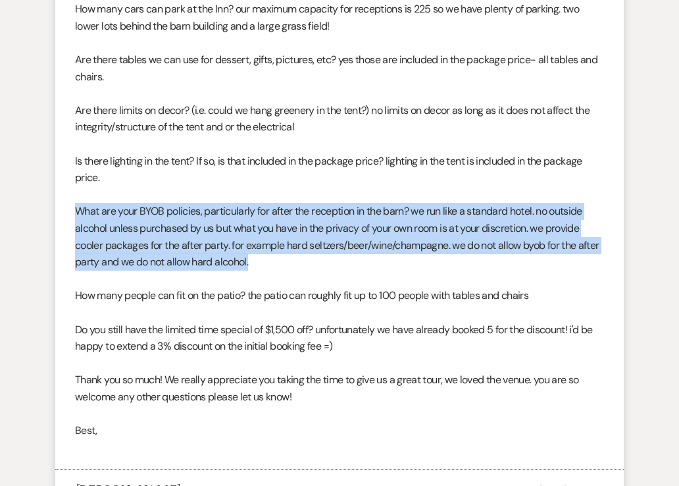
click at [315, 256] on p "What are your BYOB policies, particularly for after the reception in the barn? …" at bounding box center [339, 236] width 529 height 67
drag, startPoint x: 307, startPoint y: 257, endPoint x: 94, endPoint y: 198, distance: 220.7
click at [94, 198] on div "please see some answers to your questions below! How long are, if at all, are w…" at bounding box center [339, 77] width 529 height 758
click at [290, 257] on p "What are your BYOB policies, particularly for after the reception in the barn? …" at bounding box center [339, 236] width 529 height 67
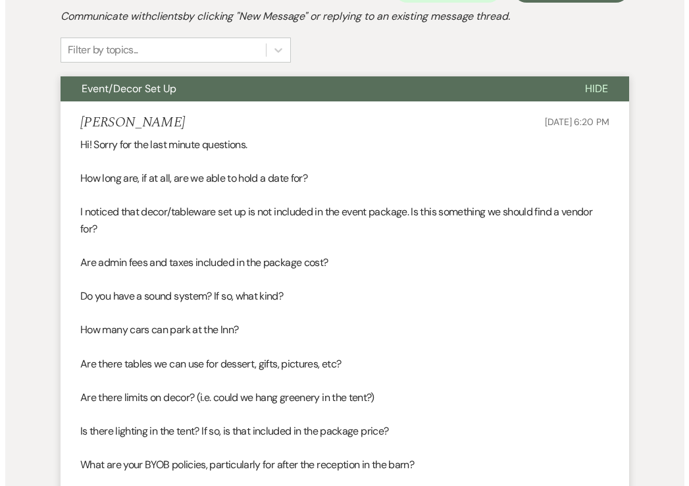
scroll to position [0, 0]
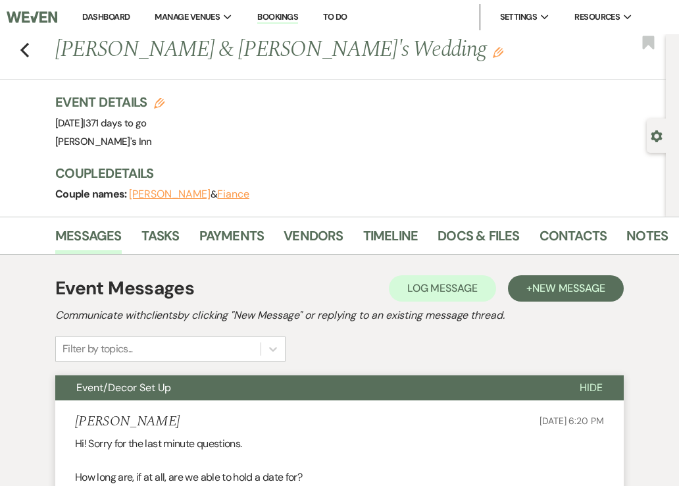
click at [154, 196] on button "[PERSON_NAME]" at bounding box center [170, 194] width 82 height 11
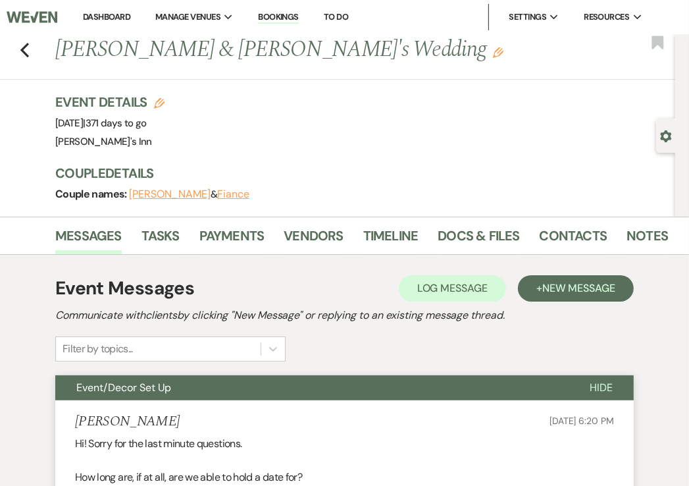
select select "1"
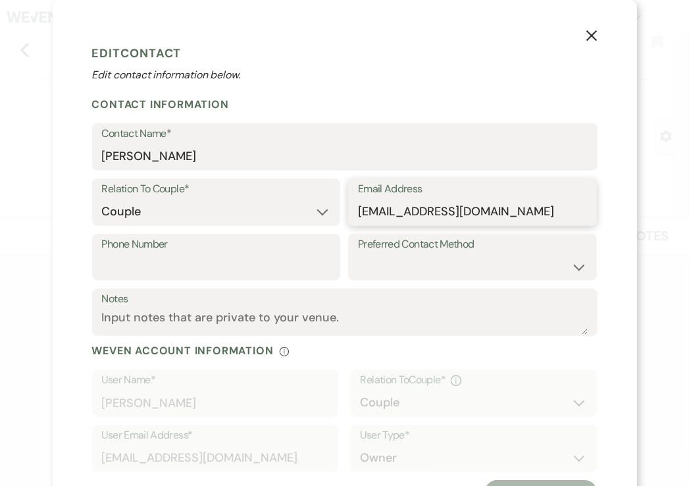
drag, startPoint x: 536, startPoint y: 217, endPoint x: 295, endPoint y: 223, distance: 241.0
click at [295, 223] on div "Relation To Couple* Couple Planner Parent of Couple Family Member Friend Other …" at bounding box center [345, 205] width 506 height 55
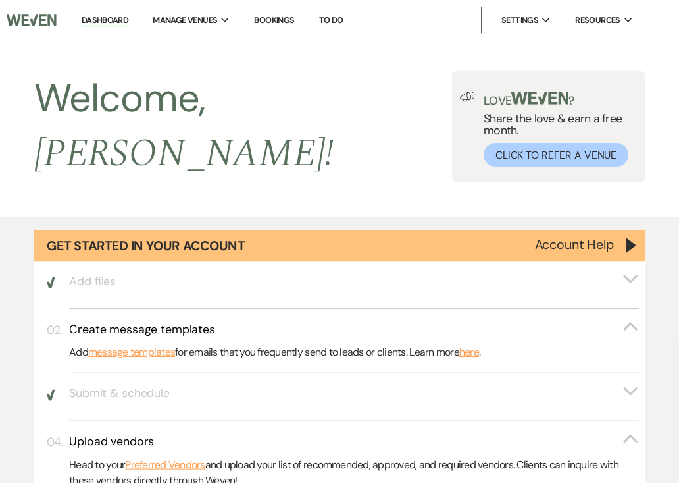
scroll to position [2633, 0]
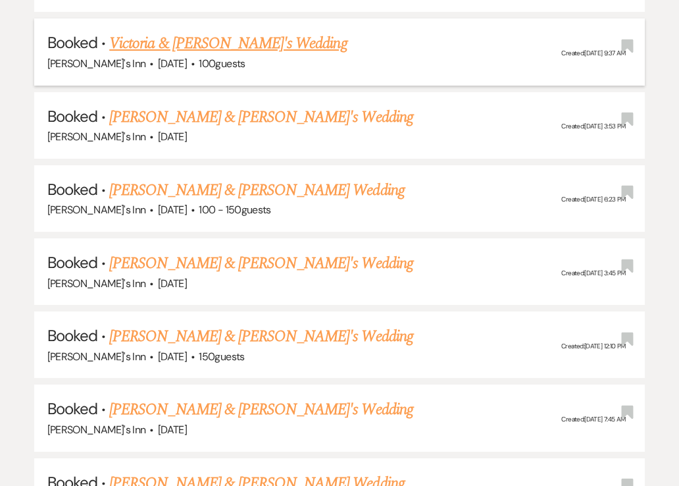
click at [147, 32] on link "Victoria & [PERSON_NAME]'s Wedding" at bounding box center [228, 44] width 238 height 24
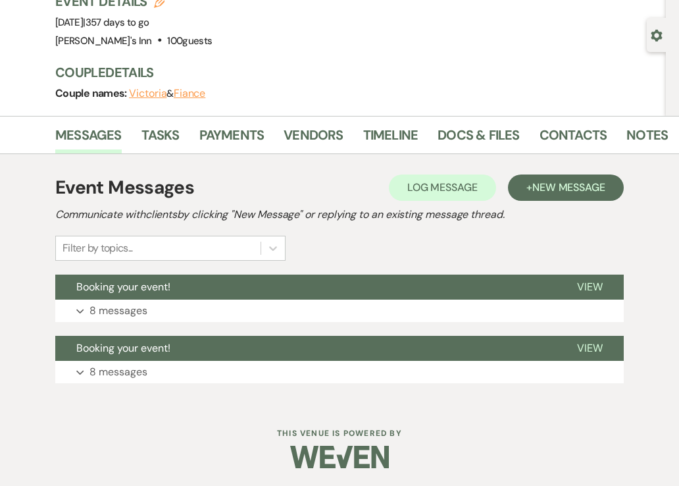
scroll to position [102, 0]
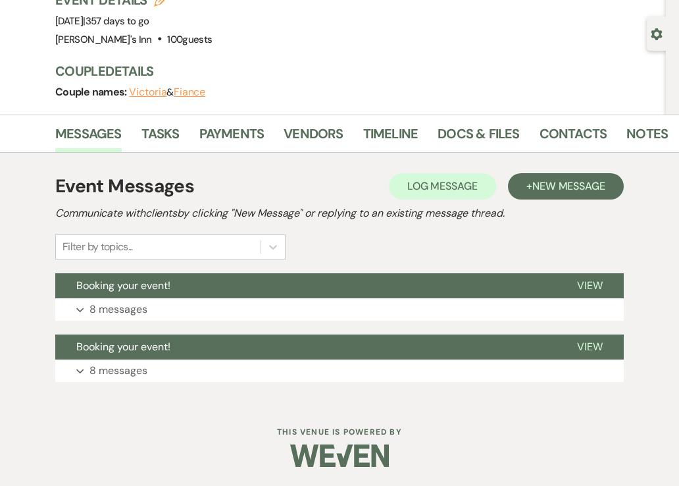
click at [147, 91] on button "Victoria" at bounding box center [148, 92] width 38 height 11
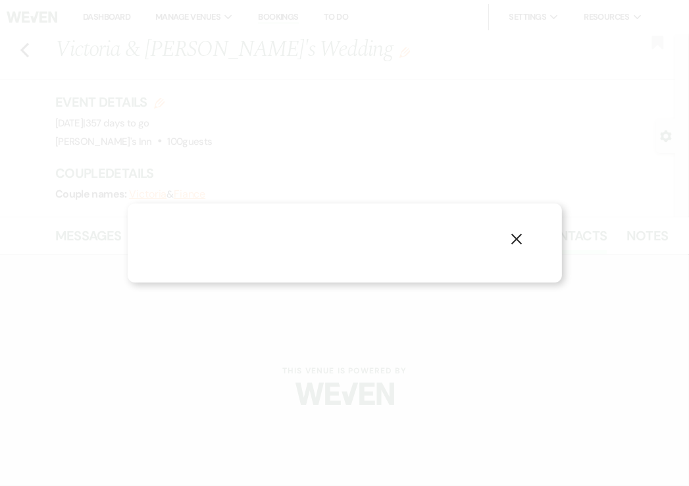
select select "1"
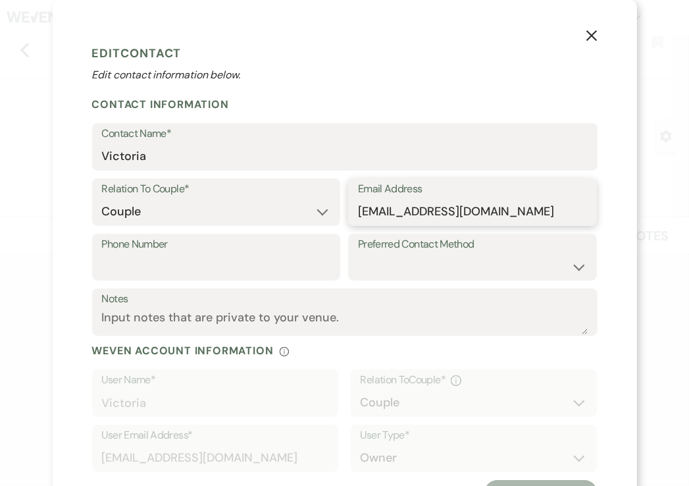
drag, startPoint x: 477, startPoint y: 209, endPoint x: 332, endPoint y: 209, distance: 144.8
click at [332, 209] on div "Relation To Couple* Couple Planner Parent of Couple Family Member Friend Other …" at bounding box center [345, 205] width 506 height 55
click at [424, 80] on p "Edit contact information below." at bounding box center [345, 75] width 506 height 16
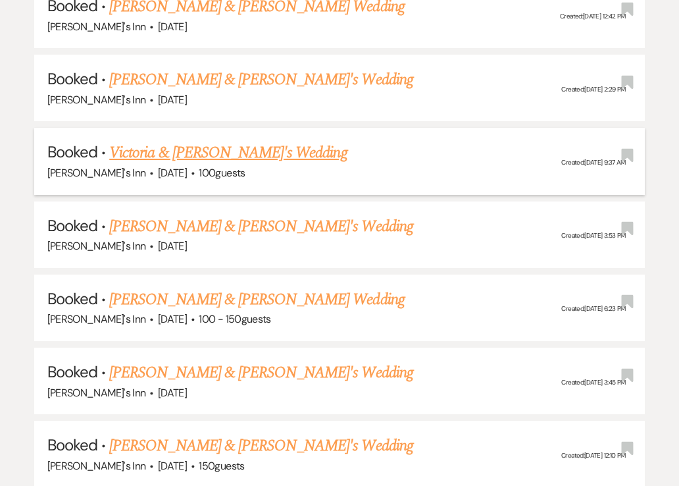
scroll to position [2502, 0]
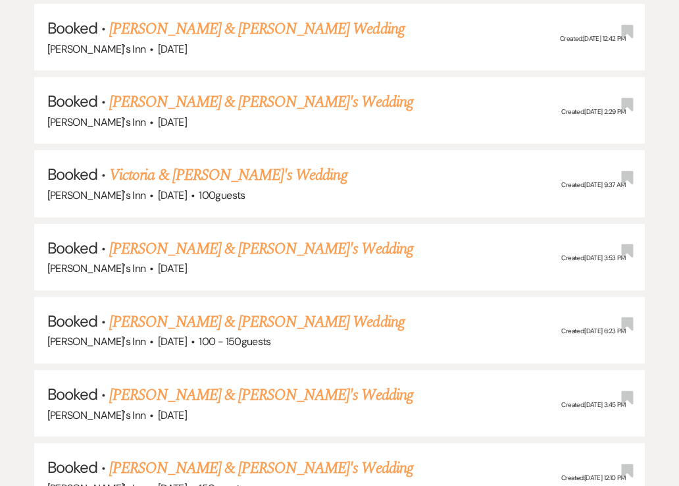
click at [139, 90] on link "[PERSON_NAME] & [PERSON_NAME]'s Wedding" at bounding box center [261, 102] width 304 height 24
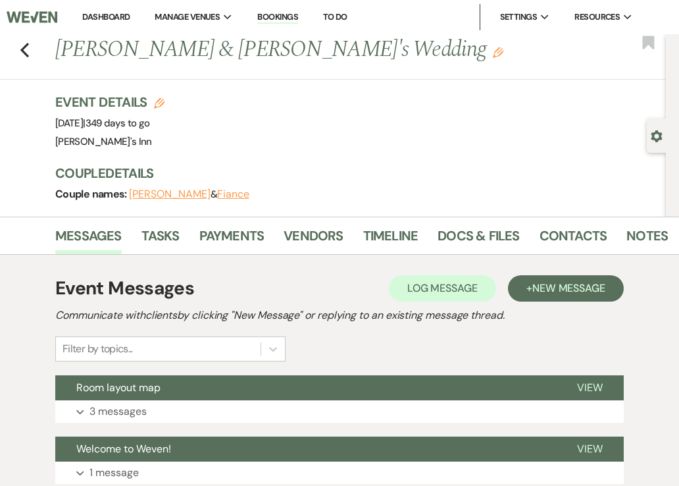
click at [143, 192] on button "[PERSON_NAME]" at bounding box center [170, 194] width 82 height 11
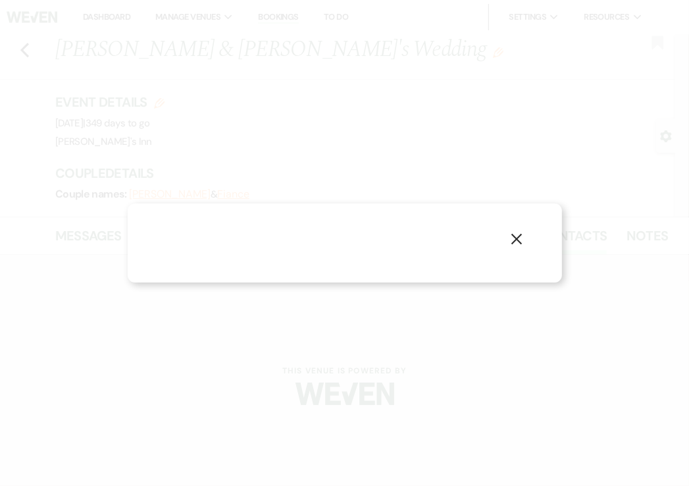
select select "1"
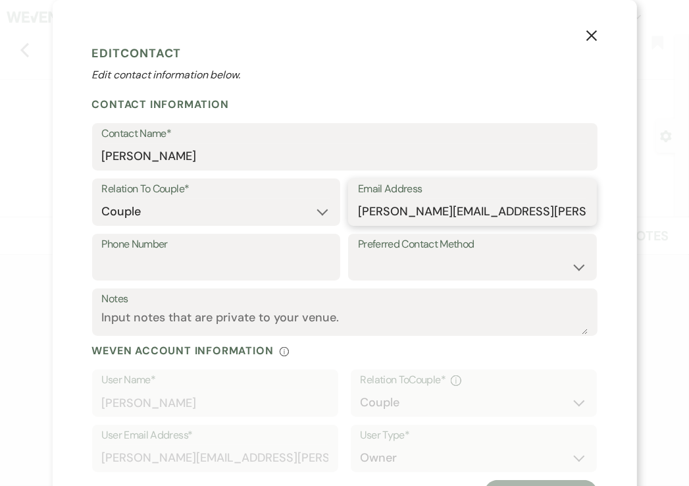
drag, startPoint x: 503, startPoint y: 214, endPoint x: 323, endPoint y: 210, distance: 179.8
click at [323, 210] on div "Relation To Couple* Couple Planner Parent of Couple Family Member Friend Other …" at bounding box center [345, 205] width 506 height 55
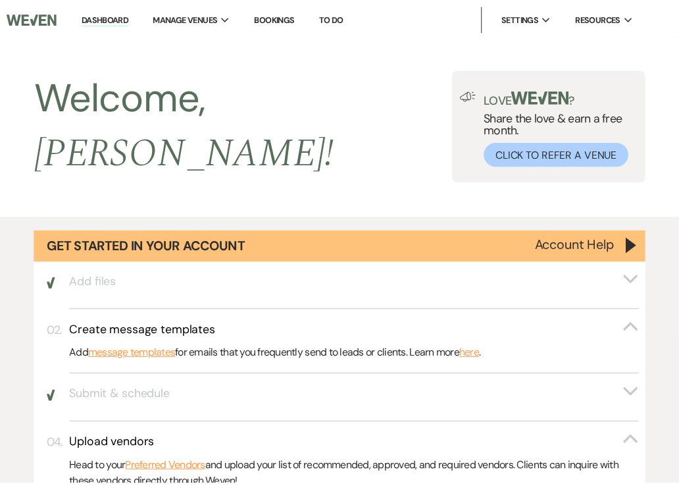
scroll to position [2502, 0]
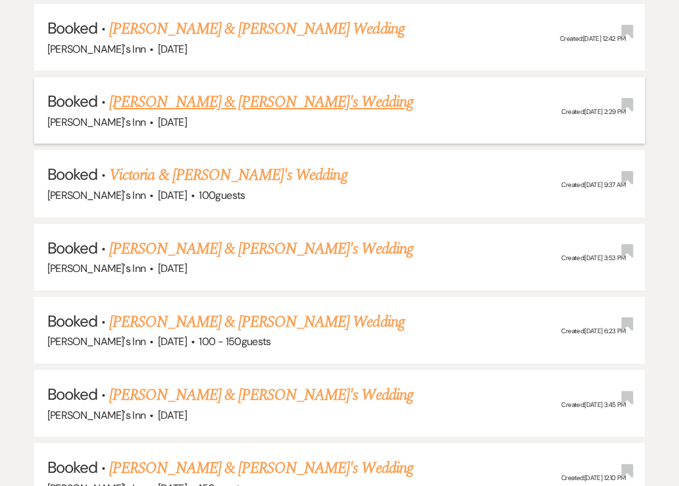
click at [171, 90] on link "[PERSON_NAME] & [PERSON_NAME]'s Wedding" at bounding box center [261, 102] width 304 height 24
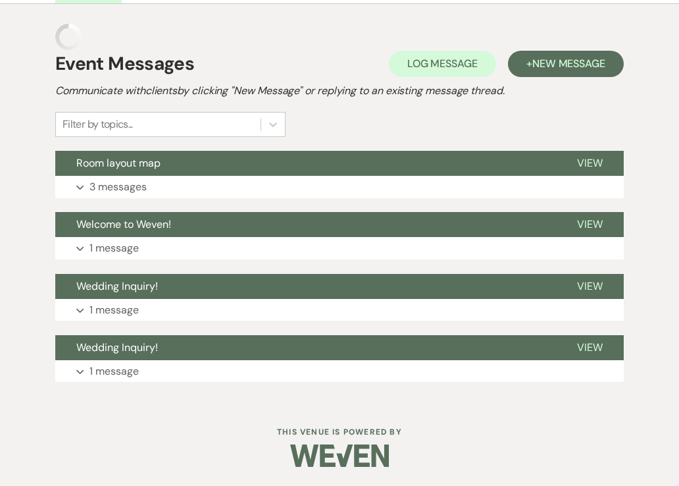
scroll to position [224, 0]
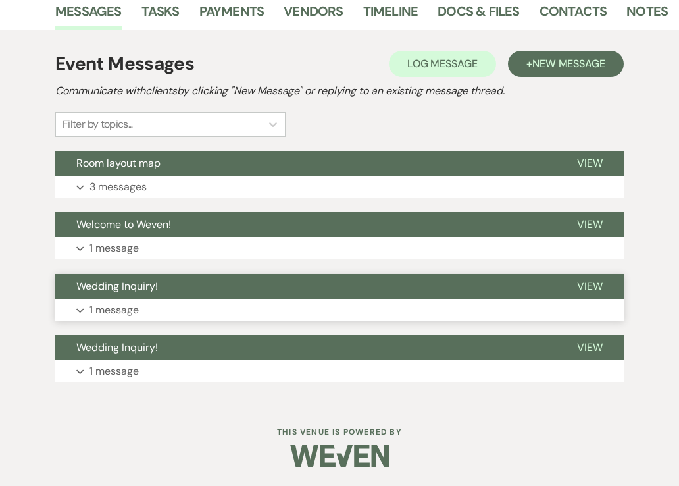
click at [110, 305] on p "1 message" at bounding box center [114, 310] width 49 height 17
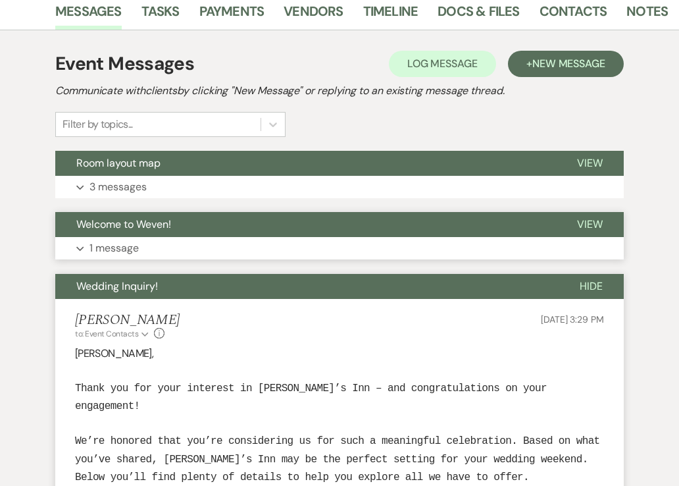
click at [128, 244] on p "1 message" at bounding box center [114, 248] width 49 height 17
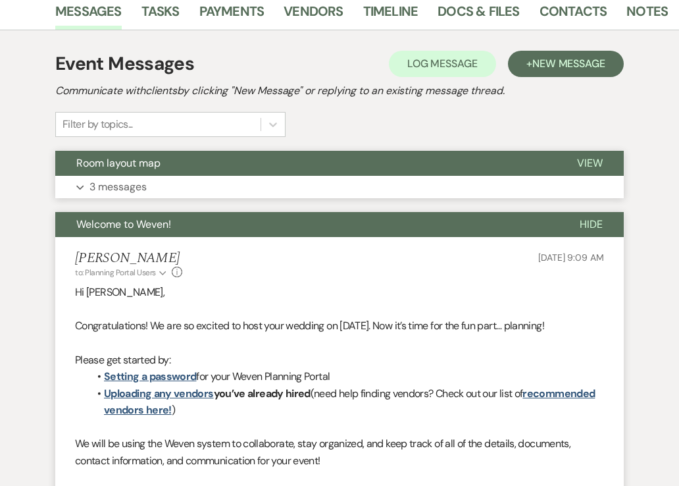
click at [121, 196] on button "Expand 3 messages" at bounding box center [339, 187] width 569 height 22
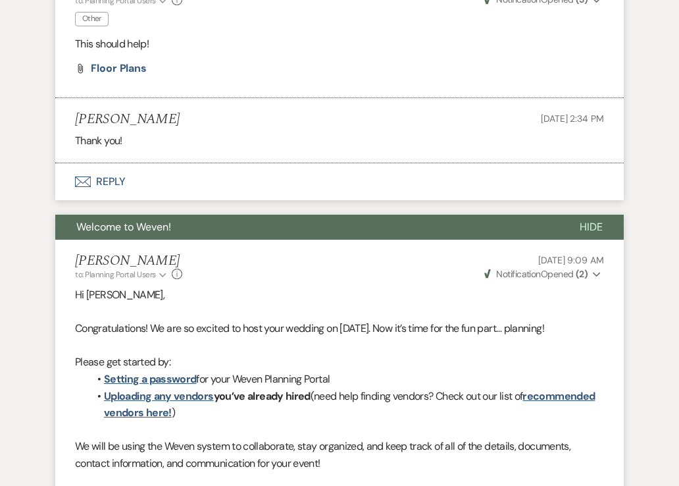
scroll to position [622, 0]
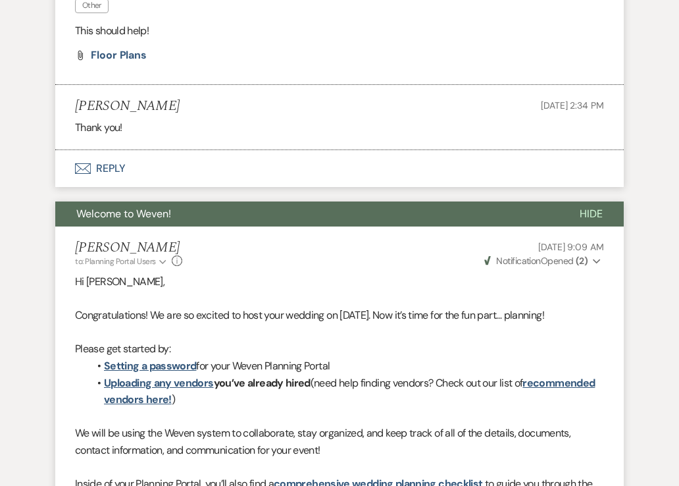
click at [365, 296] on p at bounding box center [339, 298] width 529 height 17
click at [315, 282] on p "Hi [PERSON_NAME]," at bounding box center [339, 281] width 529 height 17
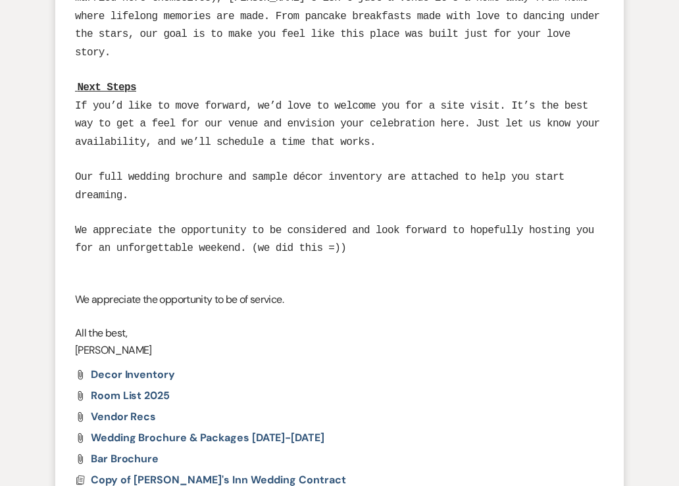
scroll to position [3058, 0]
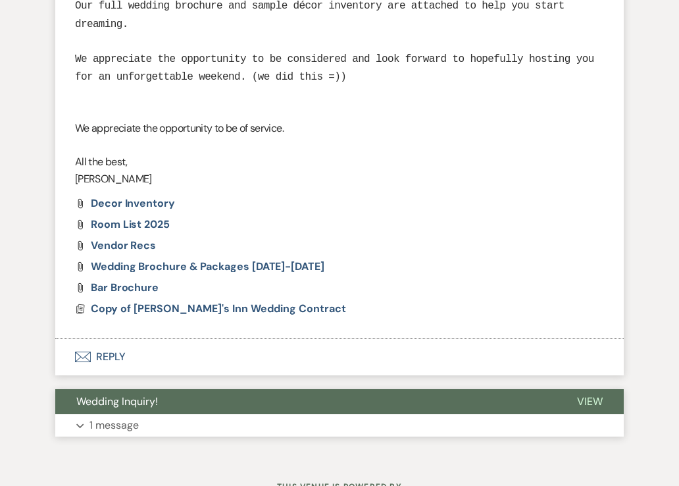
click at [133, 417] on p "1 message" at bounding box center [114, 425] width 49 height 17
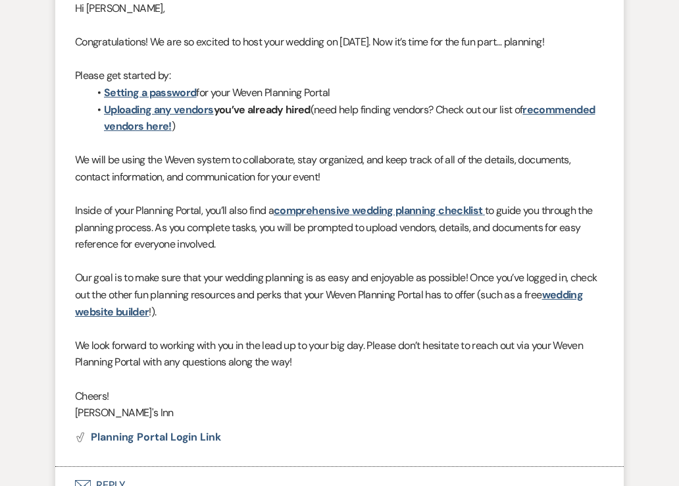
scroll to position [0, 0]
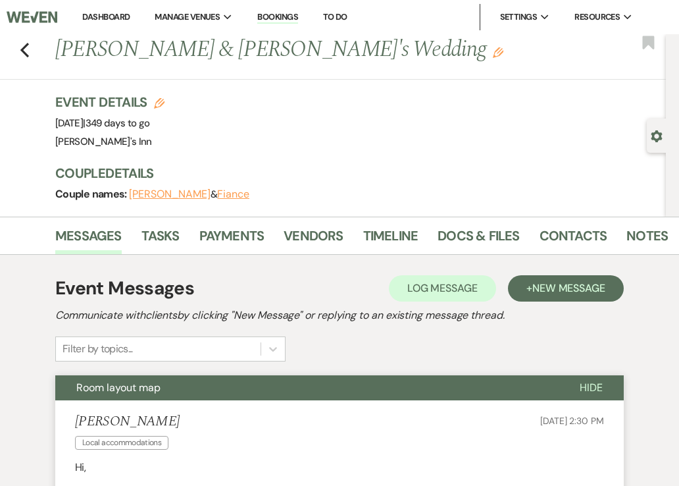
click at [282, 144] on div "Event Details Edit Event Date: [DATE] | 349 days to go Venue: [PERSON_NAME][GEO…" at bounding box center [354, 122] width 598 height 58
click at [24, 51] on use "button" at bounding box center [24, 50] width 9 height 14
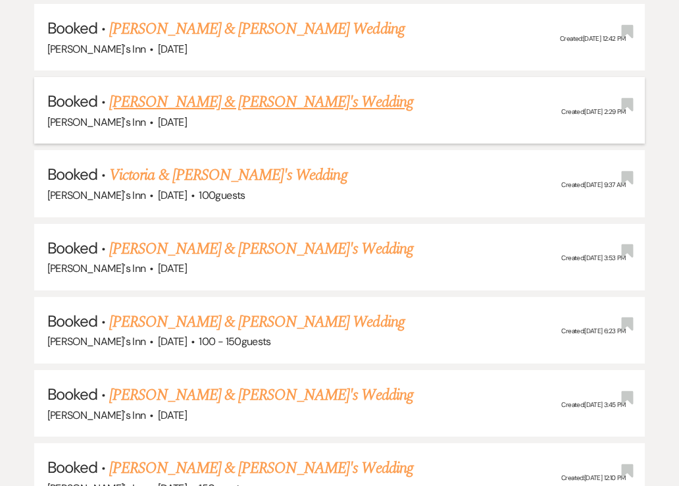
scroll to position [2436, 0]
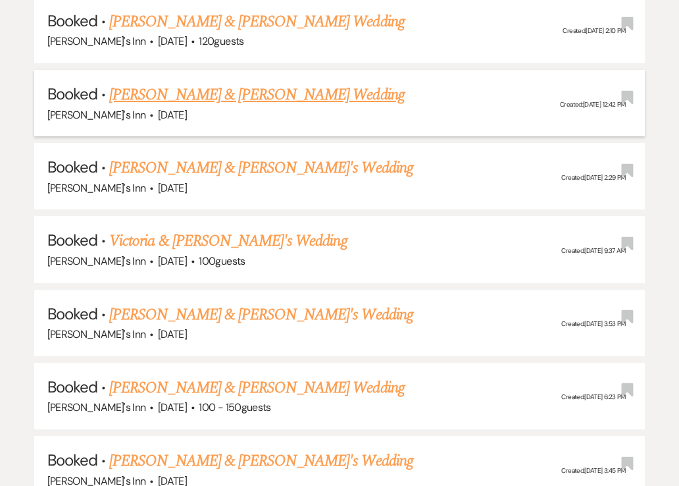
click at [176, 83] on link "[PERSON_NAME] & [PERSON_NAME] Wedding" at bounding box center [256, 95] width 295 height 24
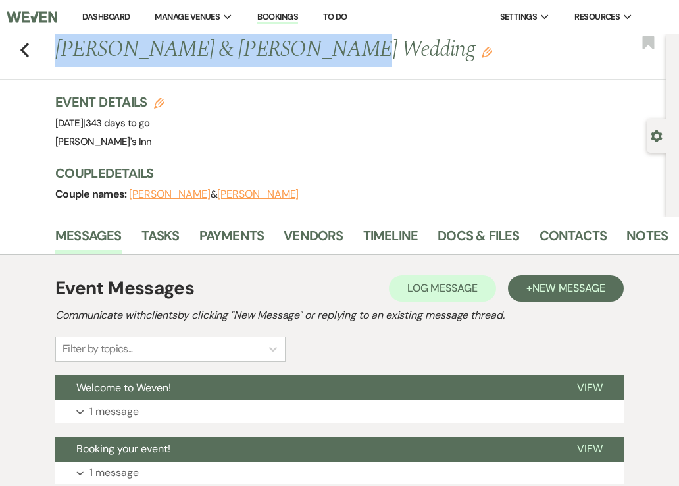
drag, startPoint x: 57, startPoint y: 49, endPoint x: 301, endPoint y: 64, distance: 244.0
click at [301, 64] on h1 "[PERSON_NAME] & [PERSON_NAME] Wedding Edit" at bounding box center [296, 50] width 483 height 32
copy h1 "[PERSON_NAME] & [PERSON_NAME]"
click at [142, 194] on button "[PERSON_NAME]" at bounding box center [170, 194] width 82 height 11
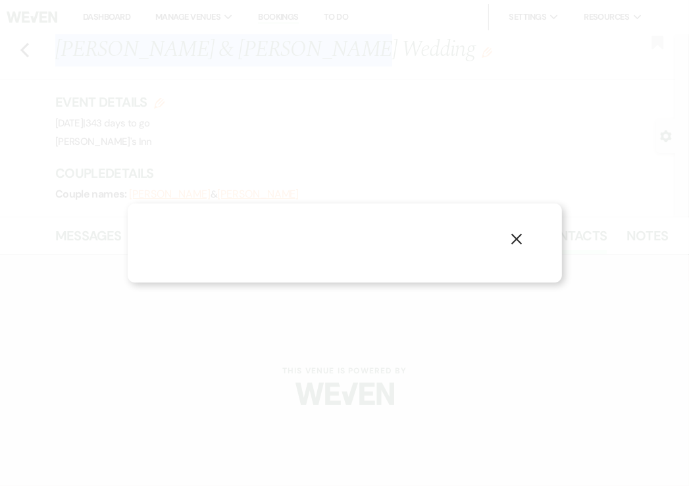
select select "1"
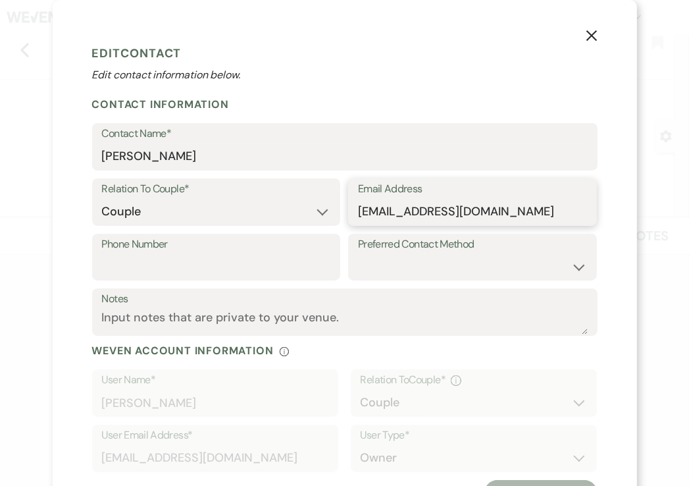
drag, startPoint x: 495, startPoint y: 217, endPoint x: 329, endPoint y: 211, distance: 166.0
click at [329, 211] on div "Relation To Couple* Couple Planner Parent of Couple Family Member Friend Other …" at bounding box center [345, 205] width 506 height 55
click at [337, 79] on p "Edit contact information below." at bounding box center [345, 75] width 506 height 16
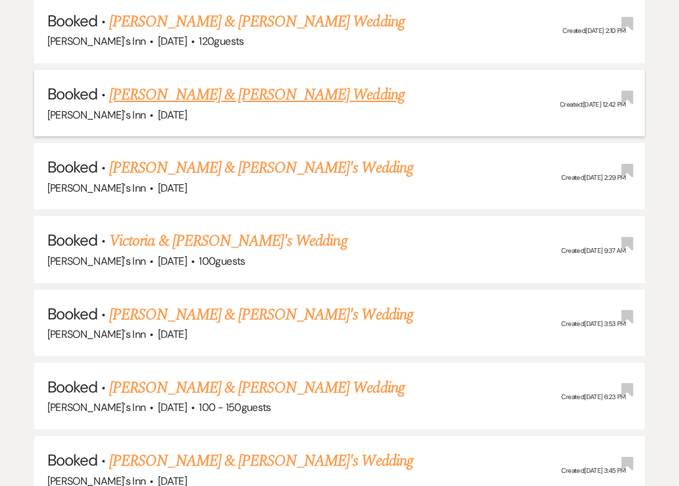
scroll to position [2370, 0]
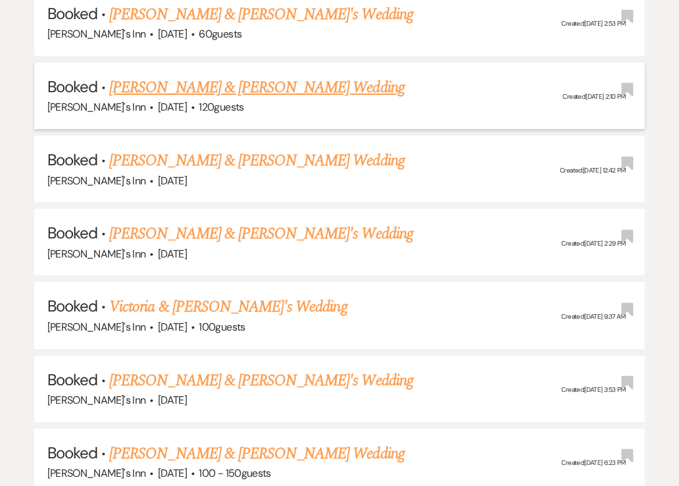
click at [154, 76] on link "[PERSON_NAME] & [PERSON_NAME] Wedding" at bounding box center [256, 88] width 295 height 24
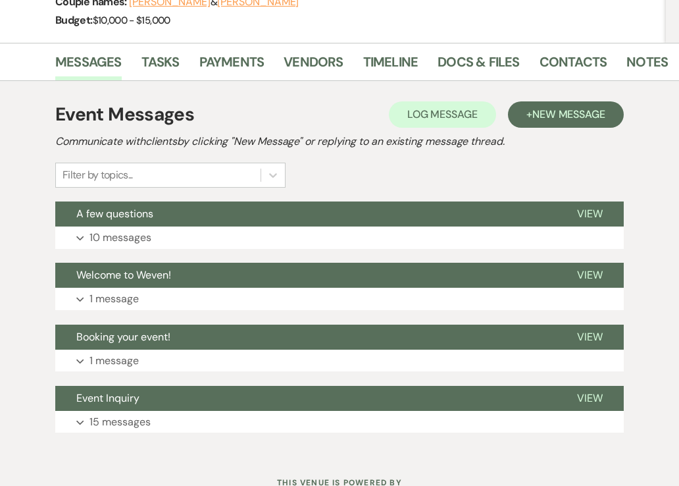
scroll to position [112, 0]
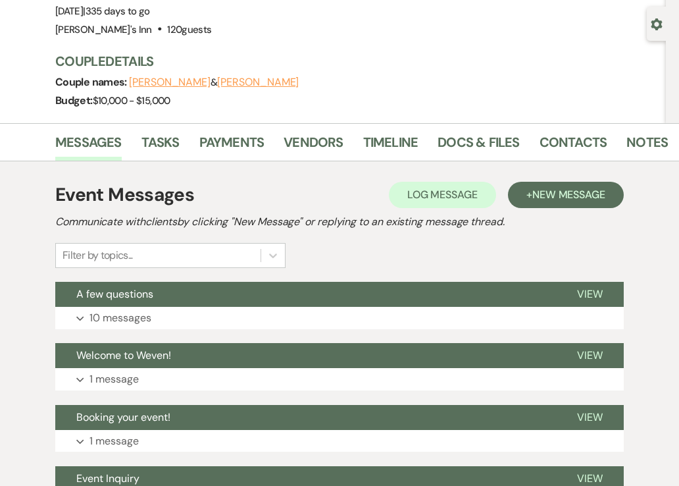
click at [247, 78] on button "[PERSON_NAME]" at bounding box center [258, 82] width 82 height 11
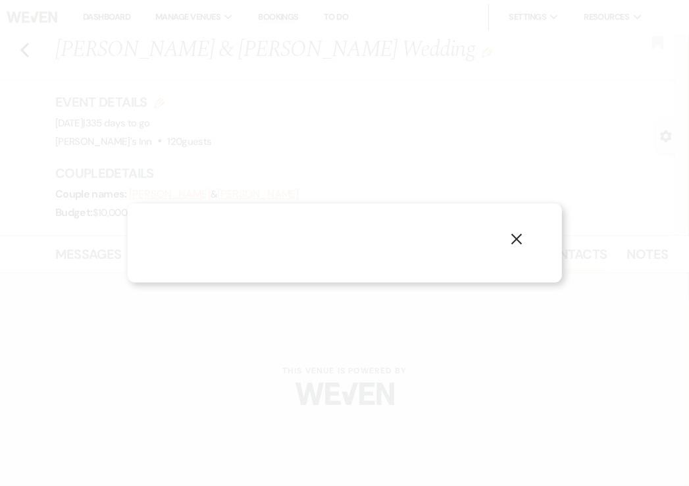
select select "1"
select select "email"
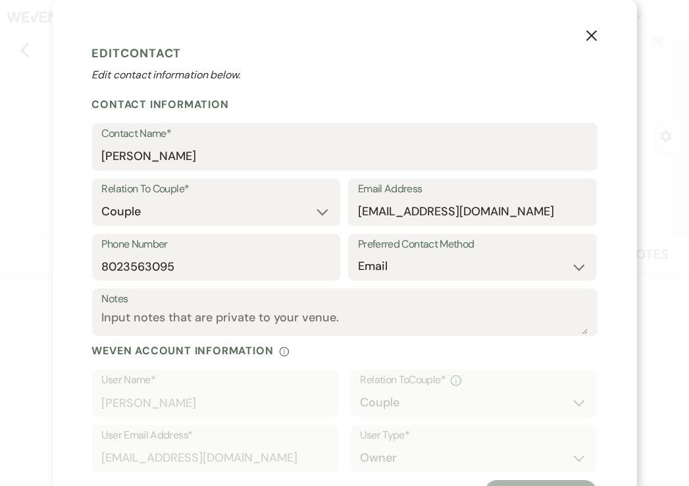
click at [304, 75] on p "Edit contact information below." at bounding box center [345, 75] width 506 height 16
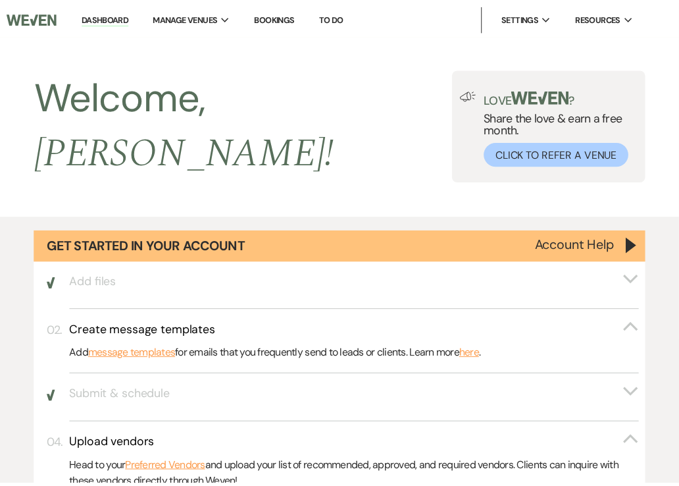
scroll to position [2370, 0]
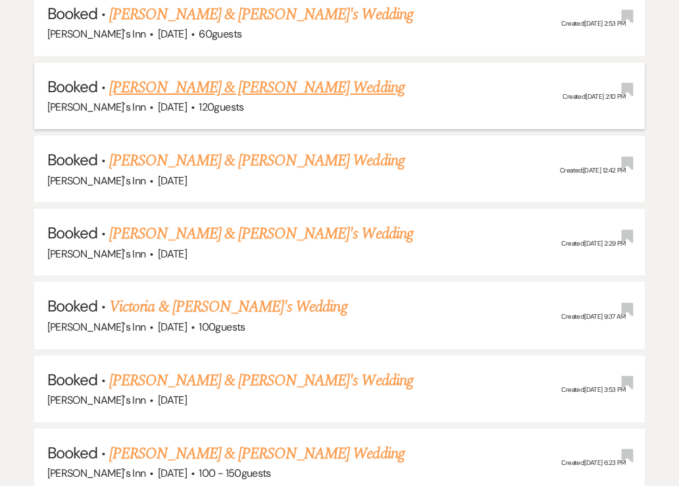
click at [242, 76] on link "[PERSON_NAME] & [PERSON_NAME] Wedding" at bounding box center [256, 88] width 295 height 24
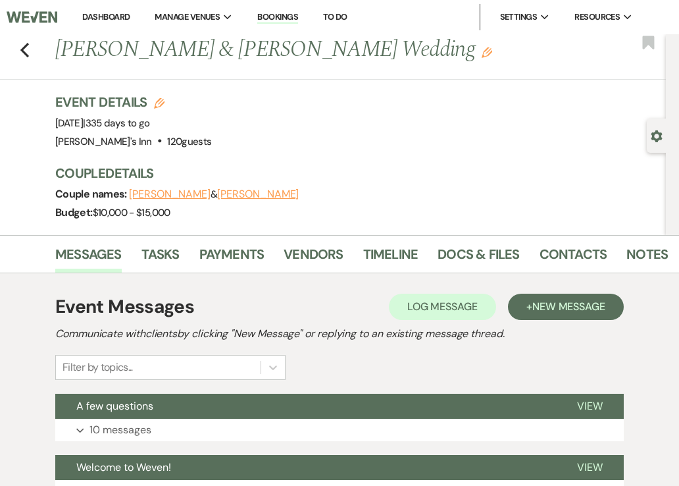
click at [219, 197] on button "[PERSON_NAME]" at bounding box center [258, 194] width 82 height 11
select select "1"
select select "email"
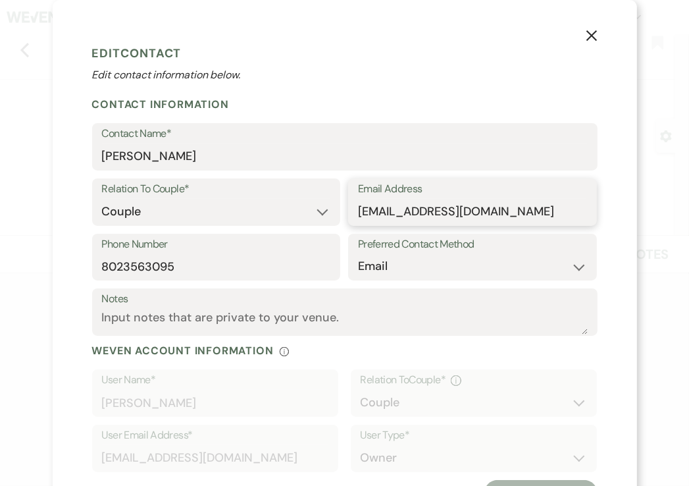
drag, startPoint x: 479, startPoint y: 213, endPoint x: 253, endPoint y: 214, distance: 225.8
click at [253, 213] on div "Relation To Couple* Couple Planner Parent of Couple Family Member Friend Other …" at bounding box center [345, 205] width 506 height 55
click at [347, 126] on label "Contact Name*" at bounding box center [345, 133] width 486 height 19
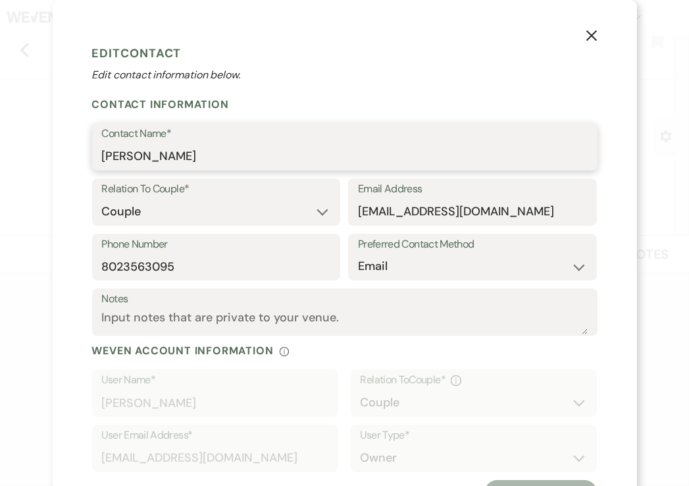
click at [347, 144] on input "[PERSON_NAME]" at bounding box center [345, 157] width 486 height 26
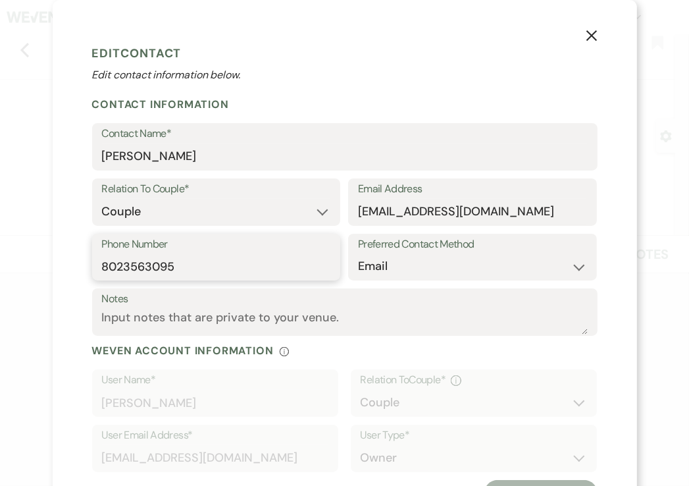
drag, startPoint x: 171, startPoint y: 265, endPoint x: 5, endPoint y: 268, distance: 165.3
click at [5, 268] on div "X Edit Contact Edit contact information below. Contact Information Contact Name…" at bounding box center [344, 243] width 689 height 486
click at [354, 51] on h1 "Edit Contact" at bounding box center [345, 53] width 506 height 20
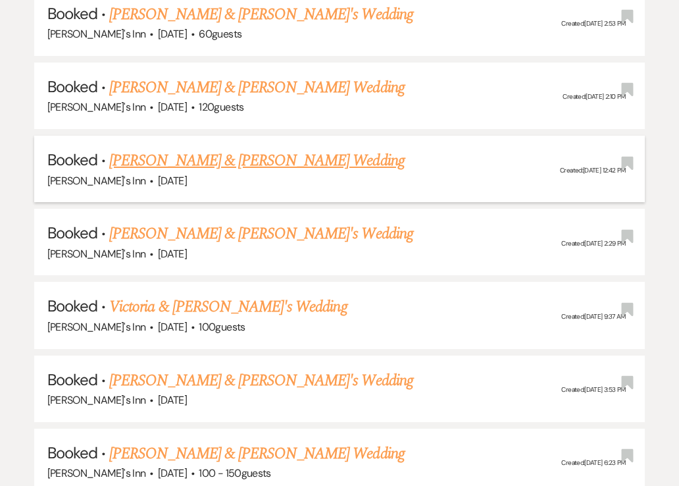
scroll to position [2304, 0]
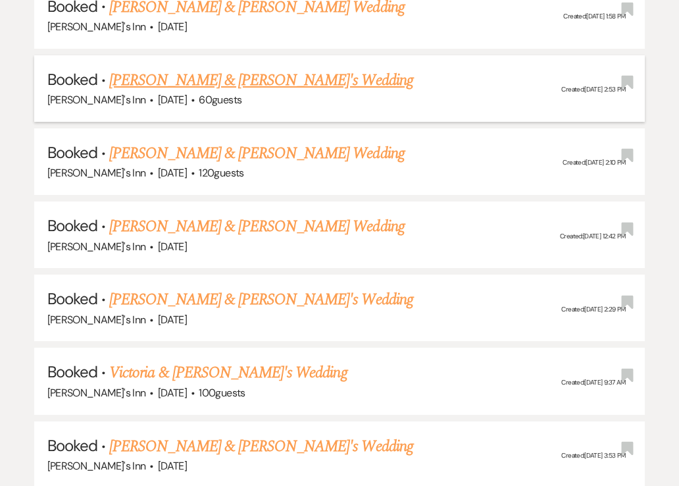
click at [142, 68] on link "[PERSON_NAME] & [PERSON_NAME]'s Wedding" at bounding box center [261, 80] width 304 height 24
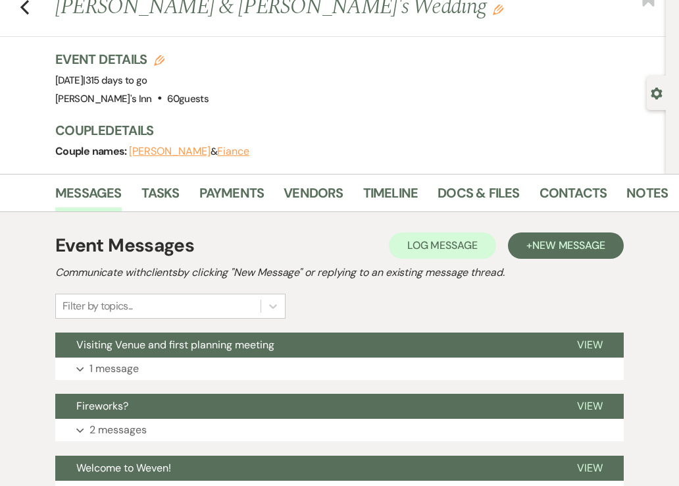
scroll to position [66, 0]
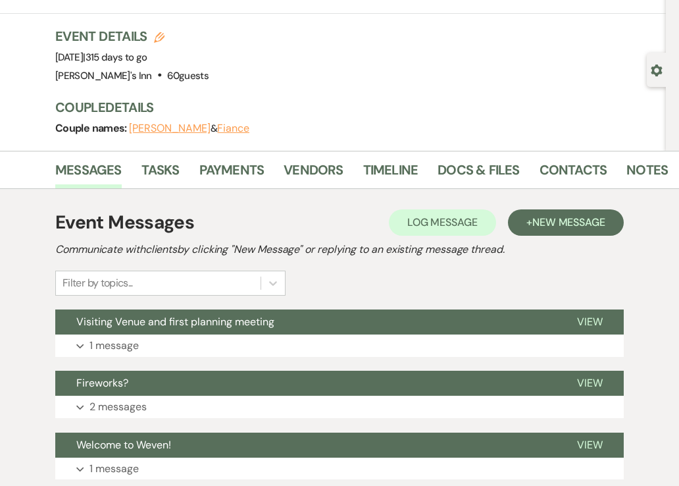
click at [137, 128] on button "[PERSON_NAME]" at bounding box center [170, 128] width 82 height 11
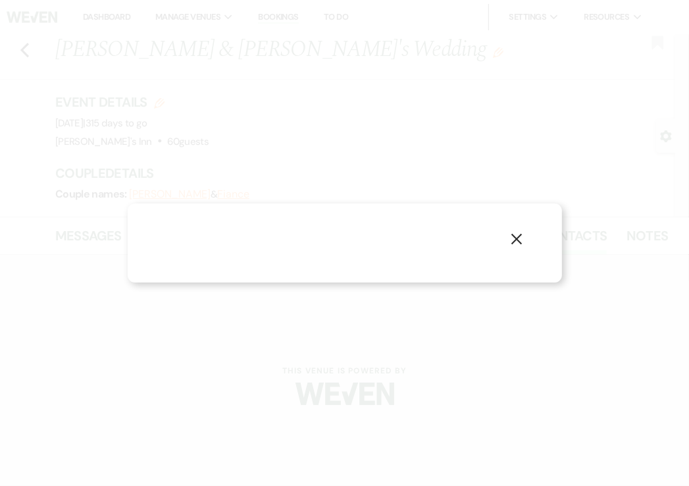
select select "1"
select select "email"
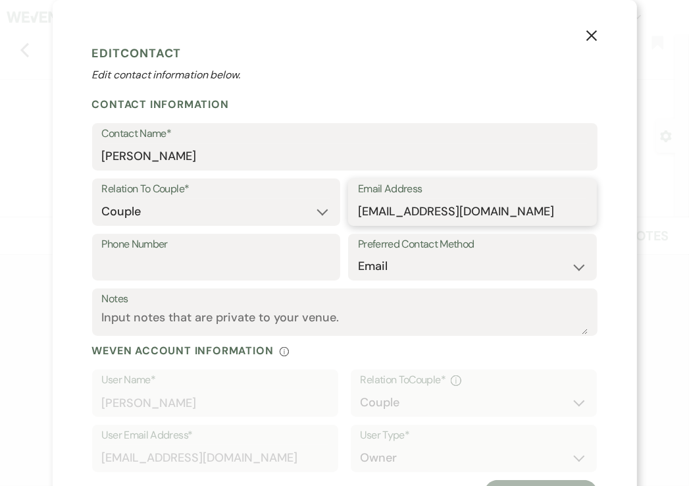
drag, startPoint x: 545, startPoint y: 211, endPoint x: 300, endPoint y: 209, distance: 245.6
click at [300, 209] on div "Relation To Couple* Couple Planner Parent of Couple Family Member Friend Other …" at bounding box center [345, 205] width 506 height 55
click at [382, 64] on form "Edit Contact Edit contact information below. Contact Information Contact Name* …" at bounding box center [345, 272] width 506 height 467
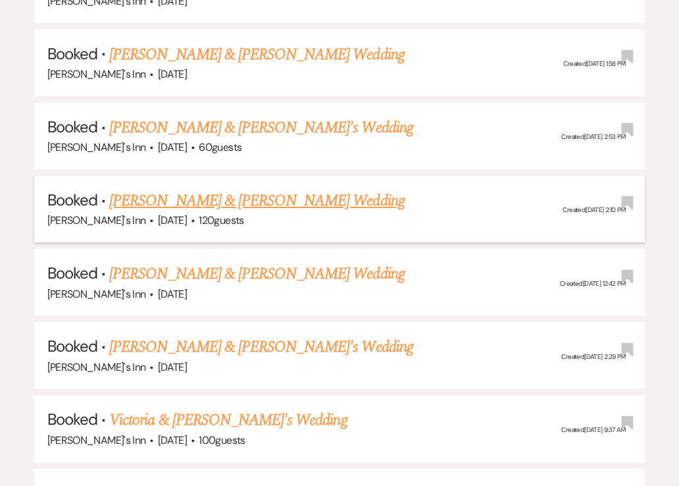
scroll to position [2238, 0]
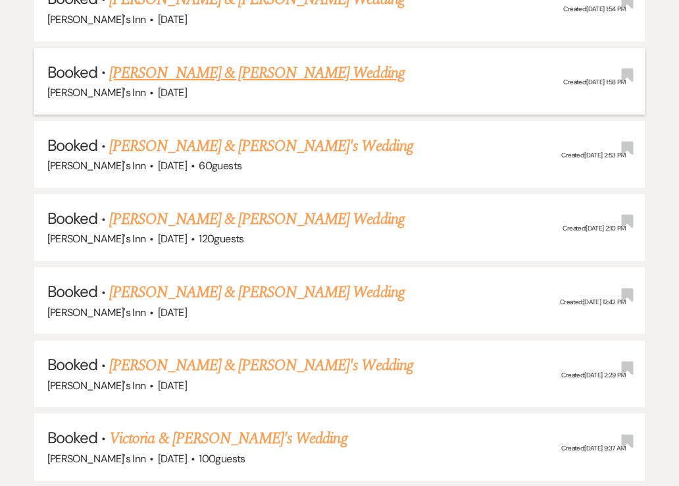
click at [166, 61] on link "[PERSON_NAME] & [PERSON_NAME] Wedding" at bounding box center [256, 73] width 295 height 24
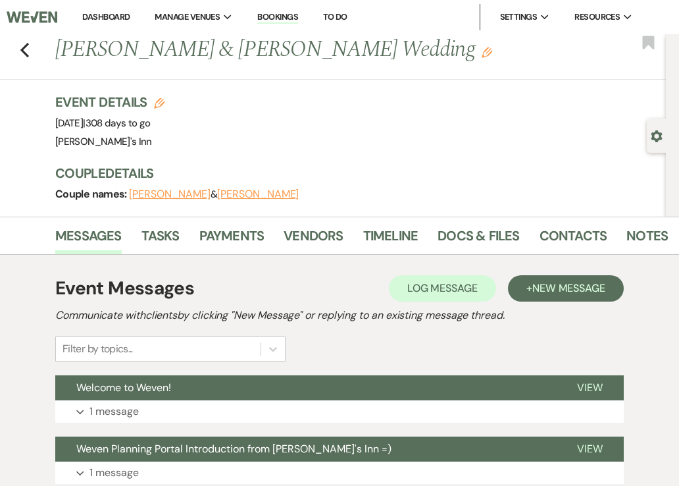
click at [248, 196] on button "[PERSON_NAME]" at bounding box center [258, 194] width 82 height 11
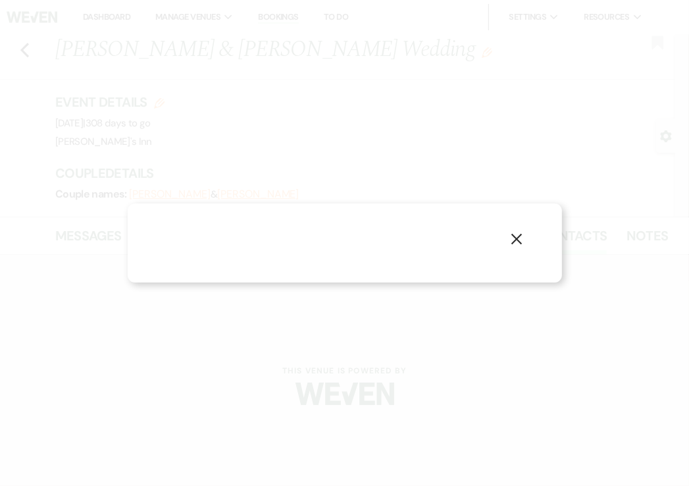
select select "1"
select select "email"
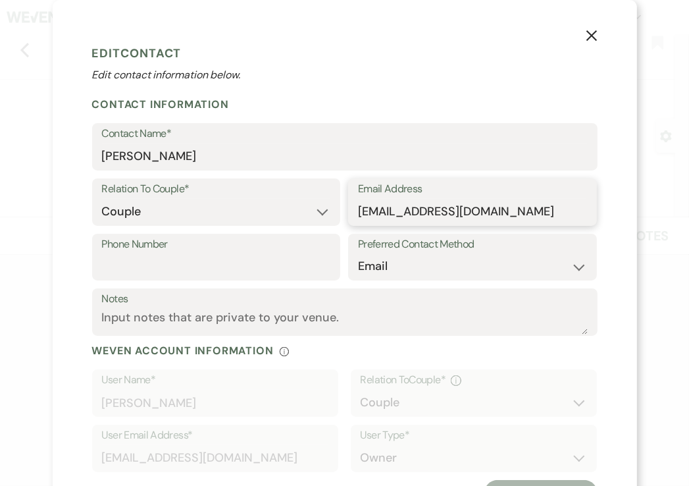
drag, startPoint x: 504, startPoint y: 213, endPoint x: 360, endPoint y: 213, distance: 143.5
click at [361, 212] on input "[EMAIL_ADDRESS][DOMAIN_NAME]" at bounding box center [472, 212] width 229 height 26
click at [512, 215] on input "[EMAIL_ADDRESS][DOMAIN_NAME]" at bounding box center [472, 212] width 229 height 26
click at [523, 214] on input "[EMAIL_ADDRESS][DOMAIN_NAME]" at bounding box center [472, 212] width 229 height 26
drag, startPoint x: 512, startPoint y: 214, endPoint x: 278, endPoint y: 219, distance: 234.4
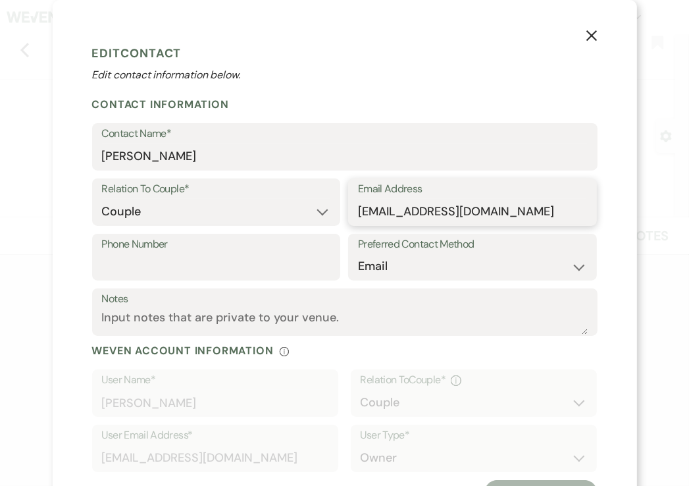
click at [278, 219] on div "Relation To Couple* Couple Planner Parent of Couple Family Member Friend Other …" at bounding box center [345, 205] width 506 height 55
click at [332, 68] on p "Edit contact information below." at bounding box center [345, 75] width 506 height 16
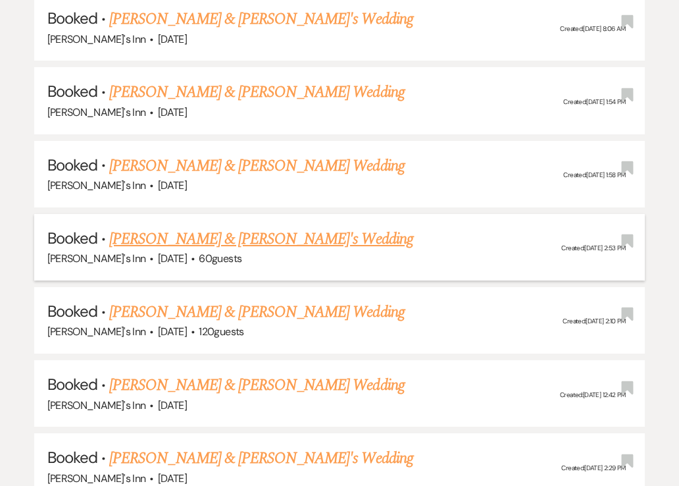
scroll to position [2107, 0]
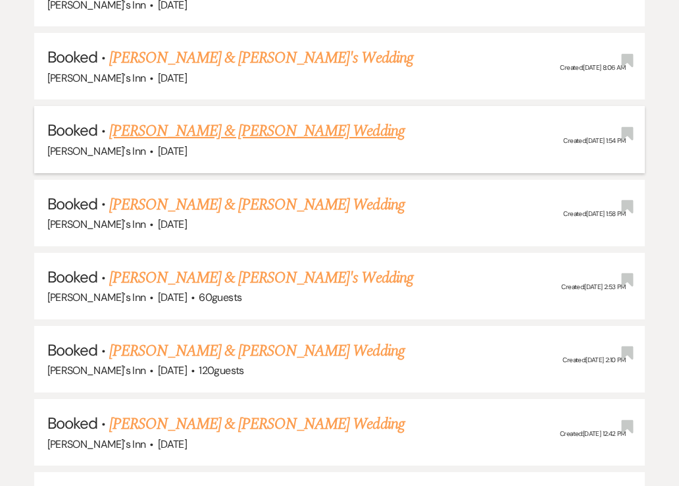
click at [224, 119] on link "[PERSON_NAME] & [PERSON_NAME] Wedding" at bounding box center [256, 131] width 295 height 24
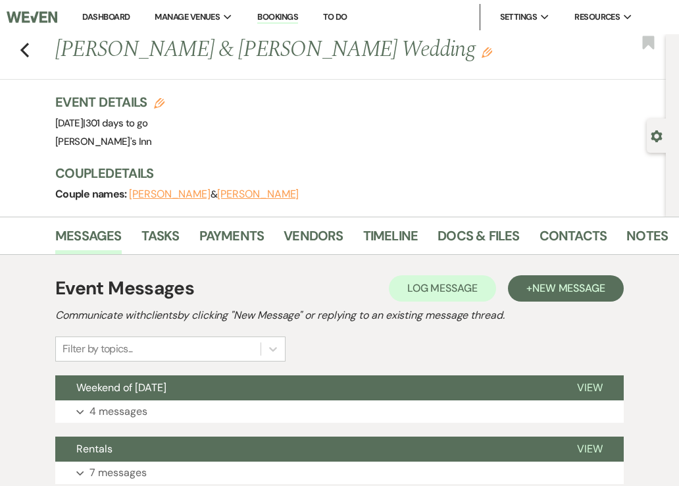
click at [242, 189] on button "[PERSON_NAME]" at bounding box center [258, 194] width 82 height 11
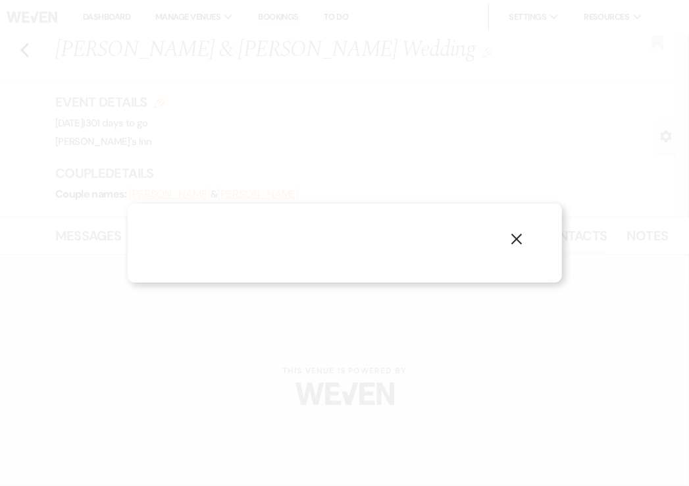
select select "1"
select select "email"
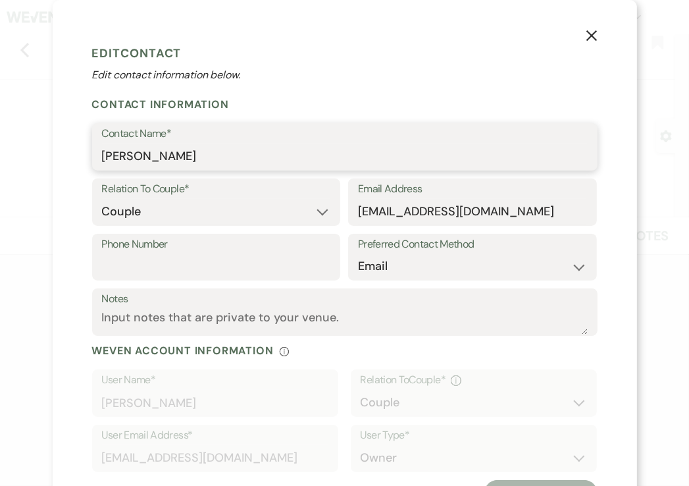
drag, startPoint x: 248, startPoint y: 155, endPoint x: 5, endPoint y: 169, distance: 243.3
click at [30, 159] on div "X Edit Contact Edit contact information below. Contact Information Contact Name…" at bounding box center [344, 243] width 689 height 486
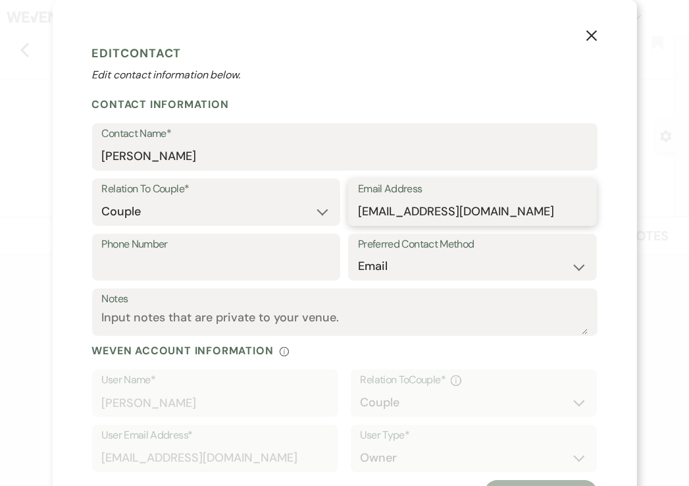
drag, startPoint x: 357, startPoint y: 213, endPoint x: 476, endPoint y: 214, distance: 118.5
click at [476, 214] on input "[EMAIL_ADDRESS][DOMAIN_NAME]" at bounding box center [472, 212] width 229 height 26
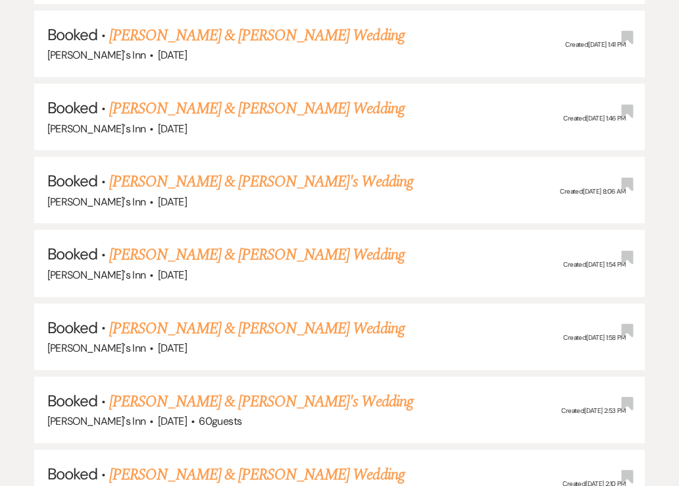
scroll to position [1975, 0]
